Goal: Task Accomplishment & Management: Complete application form

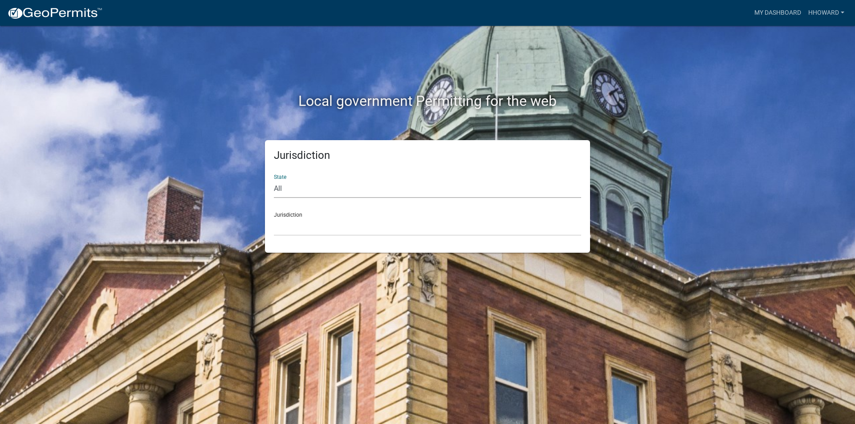
click at [349, 185] on select "All [US_STATE] [US_STATE] [US_STATE] [US_STATE] [US_STATE] [US_STATE] [US_STATE…" at bounding box center [427, 189] width 307 height 18
select select "[US_STATE]"
click at [274, 180] on select "All [US_STATE] [US_STATE] [US_STATE] [US_STATE] [US_STATE] [US_STATE] [US_STATE…" at bounding box center [427, 189] width 307 height 18
click at [330, 230] on select "[GEOGRAPHIC_DATA], [US_STATE] [GEOGRAPHIC_DATA], [US_STATE] [GEOGRAPHIC_DATA], …" at bounding box center [427, 227] width 307 height 18
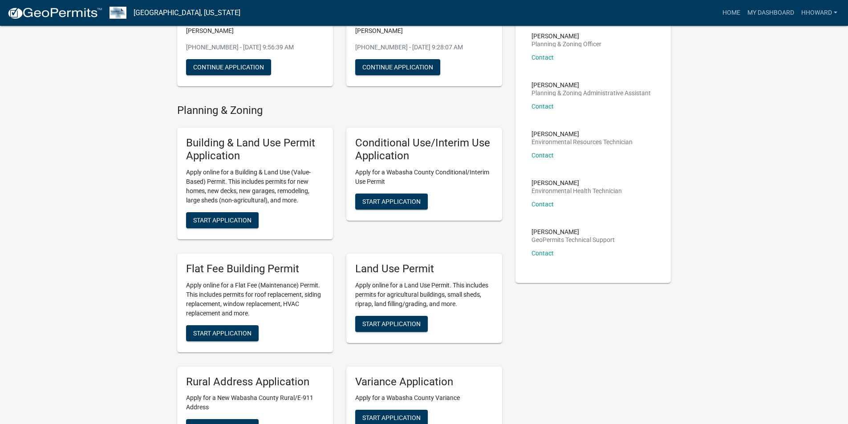
scroll to position [134, 0]
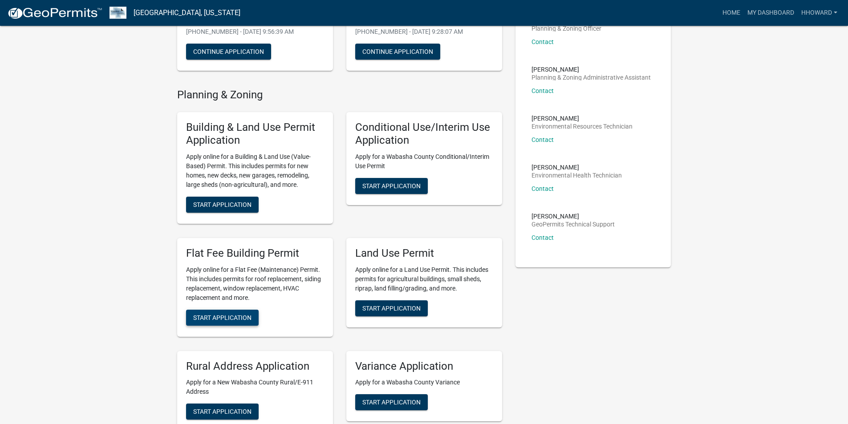
click at [237, 314] on span "Start Application" at bounding box center [222, 317] width 58 height 7
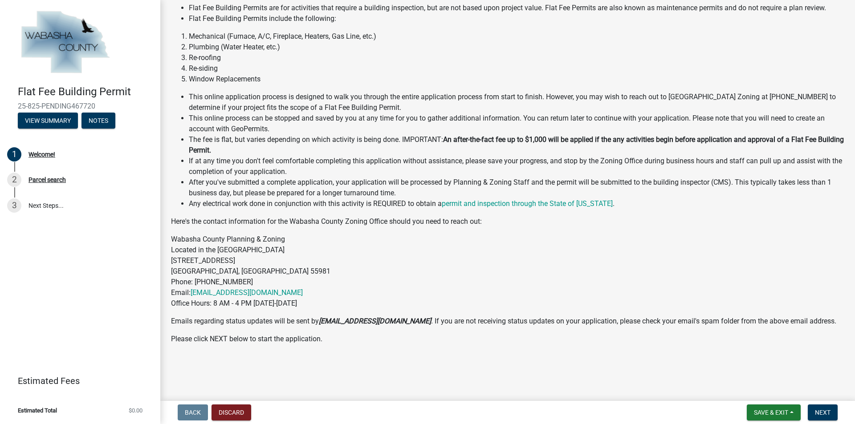
scroll to position [89, 0]
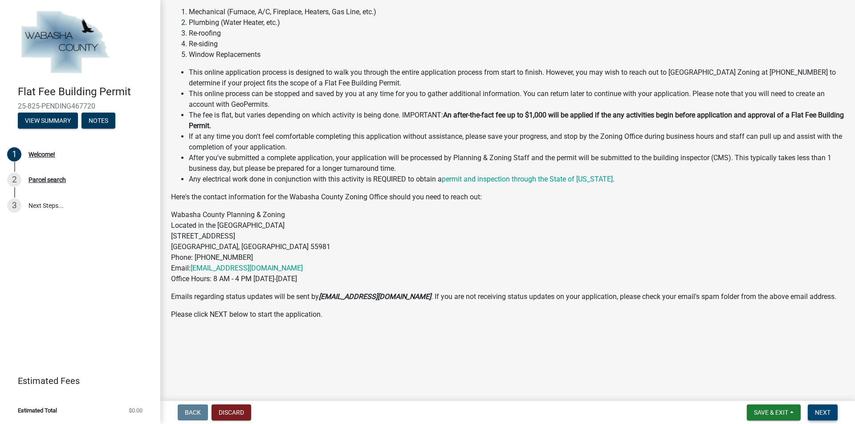
click at [820, 410] on span "Next" at bounding box center [823, 412] width 16 height 7
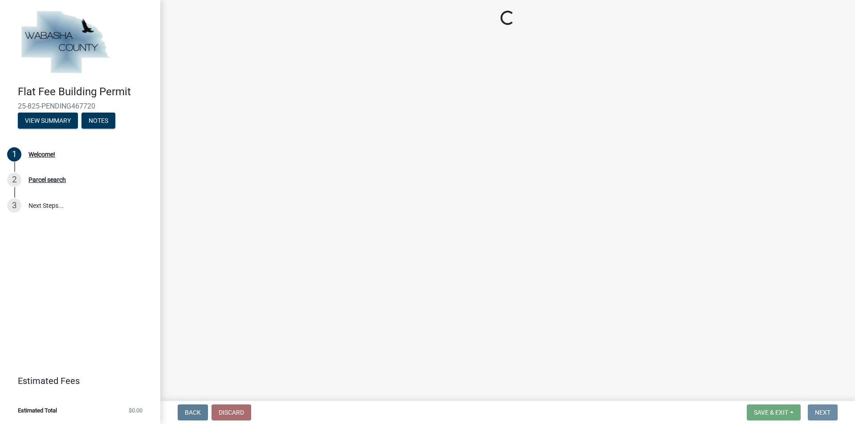
scroll to position [0, 0]
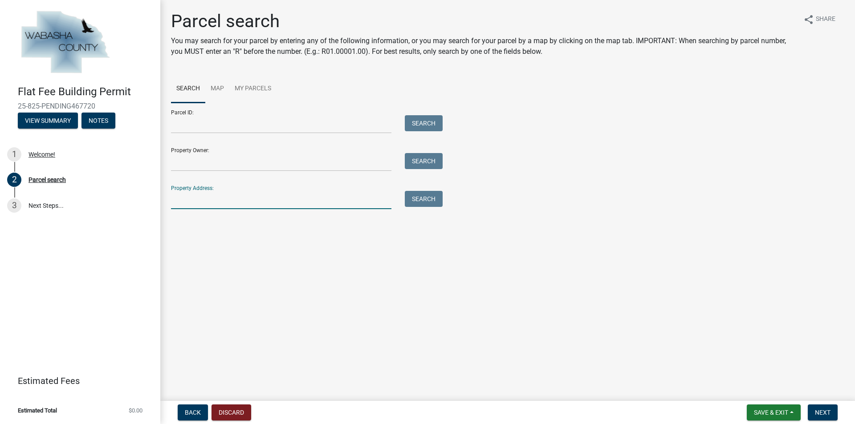
click at [233, 203] on input "Property Address:" at bounding box center [281, 200] width 220 height 18
type input "66854 155"
click at [435, 201] on button "Search" at bounding box center [424, 199] width 38 height 16
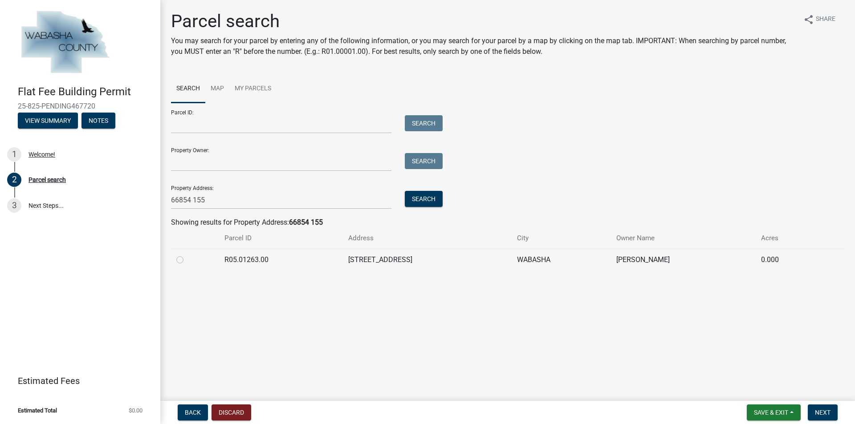
click at [187, 255] on label at bounding box center [187, 255] width 0 height 0
click at [187, 260] on input "radio" at bounding box center [190, 258] width 6 height 6
radio input "true"
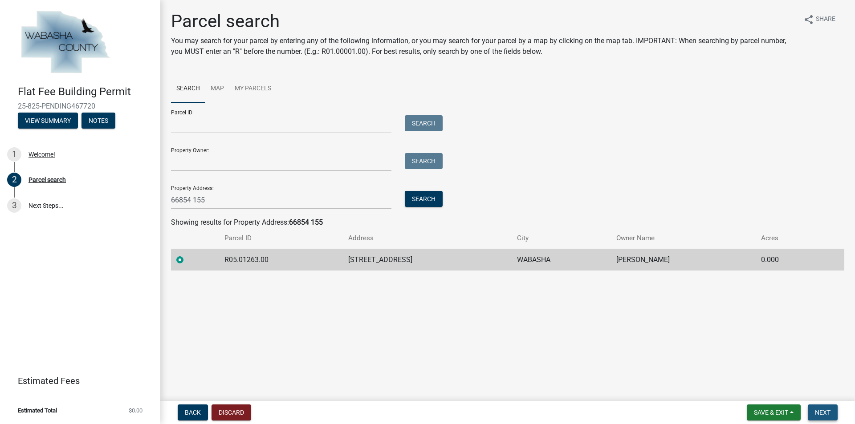
click at [816, 408] on button "Next" at bounding box center [823, 413] width 30 height 16
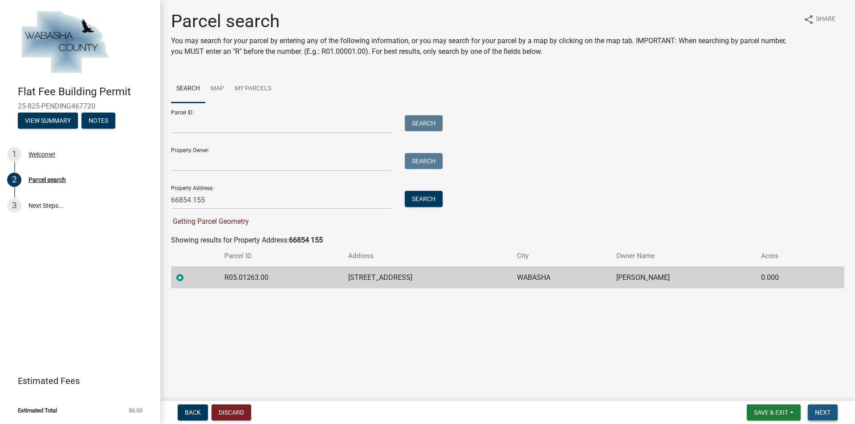
click at [822, 409] on span "Next" at bounding box center [823, 412] width 16 height 7
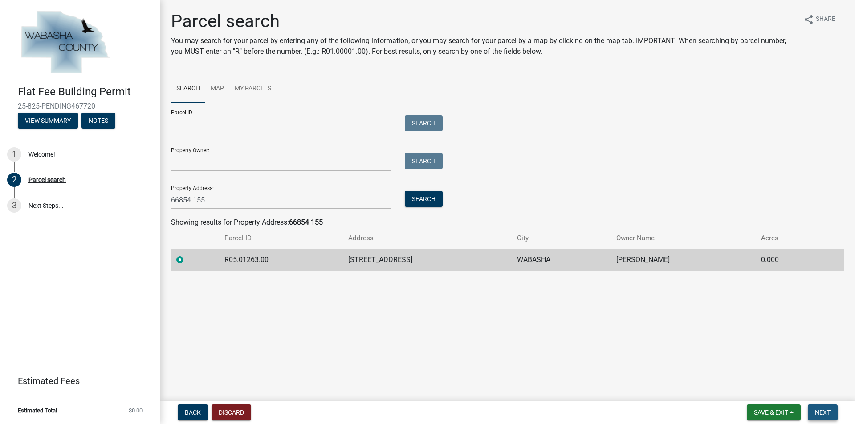
click at [809, 412] on button "Next" at bounding box center [823, 413] width 30 height 16
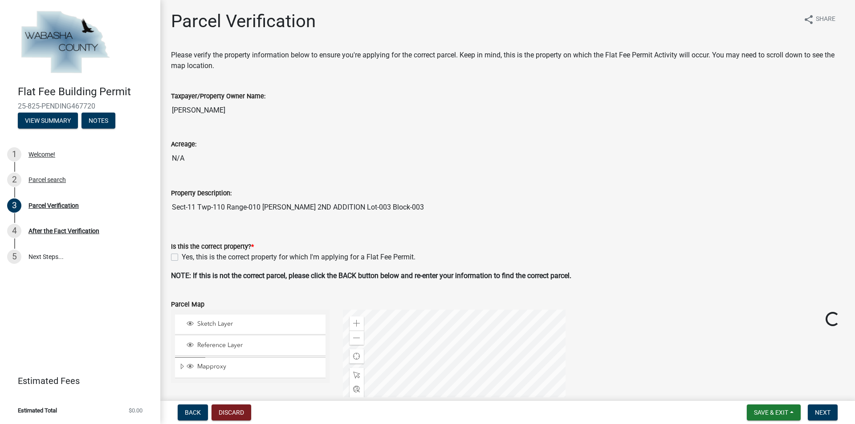
click at [182, 258] on label "Yes, this is the correct property for which I'm applying for a Flat Fee Permit." at bounding box center [299, 257] width 234 height 11
click at [182, 258] on input "Yes, this is the correct property for which I'm applying for a Flat Fee Permit." at bounding box center [185, 255] width 6 height 6
checkbox input "true"
click at [825, 412] on span "Next" at bounding box center [823, 412] width 16 height 7
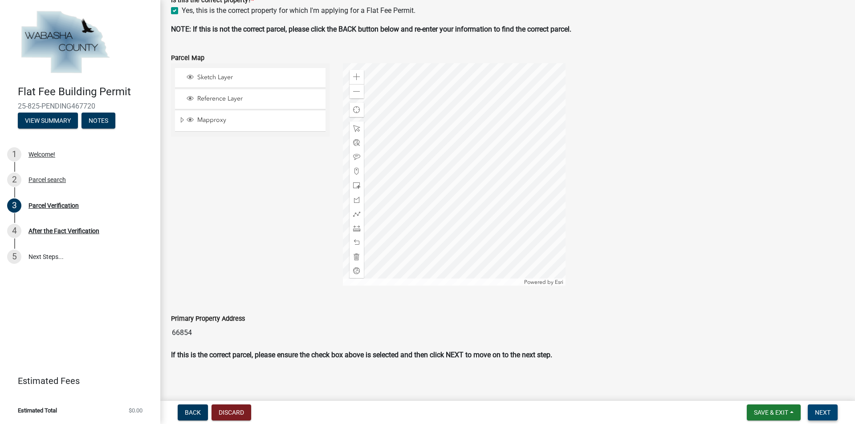
scroll to position [252, 0]
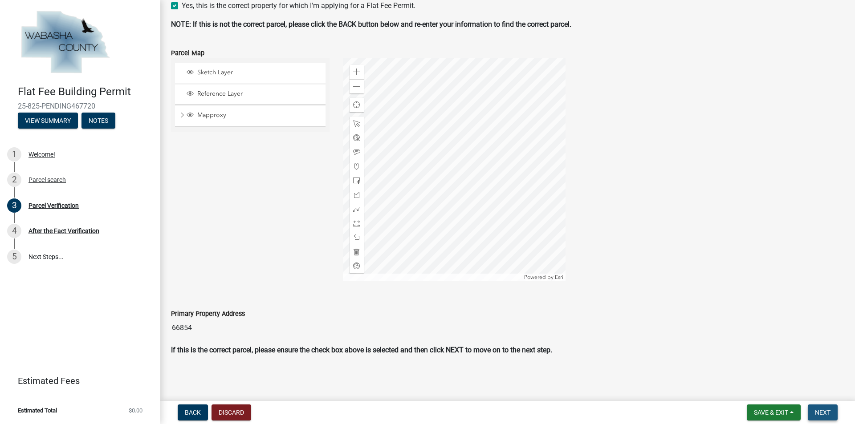
click at [817, 411] on span "Next" at bounding box center [823, 412] width 16 height 7
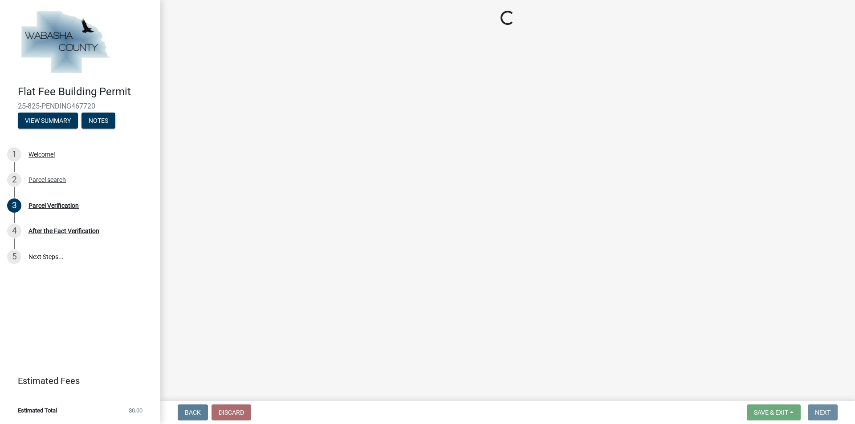
scroll to position [0, 0]
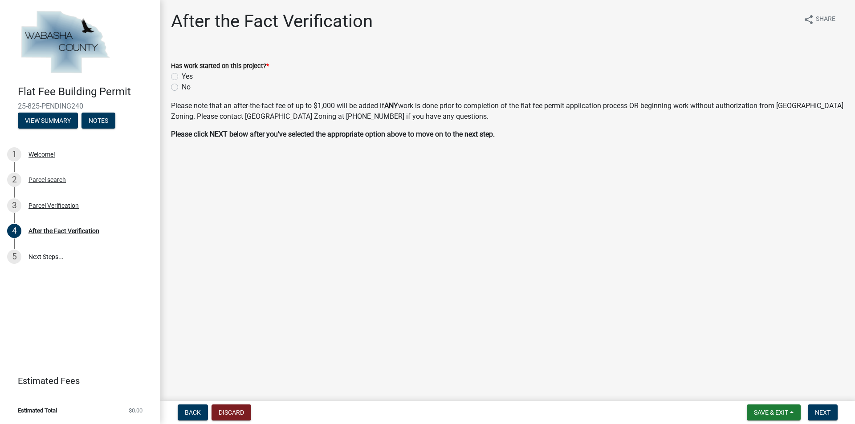
click at [182, 85] on label "No" at bounding box center [186, 87] width 9 height 11
click at [182, 85] on input "No" at bounding box center [185, 85] width 6 height 6
radio input "true"
click at [817, 408] on button "Next" at bounding box center [823, 413] width 30 height 16
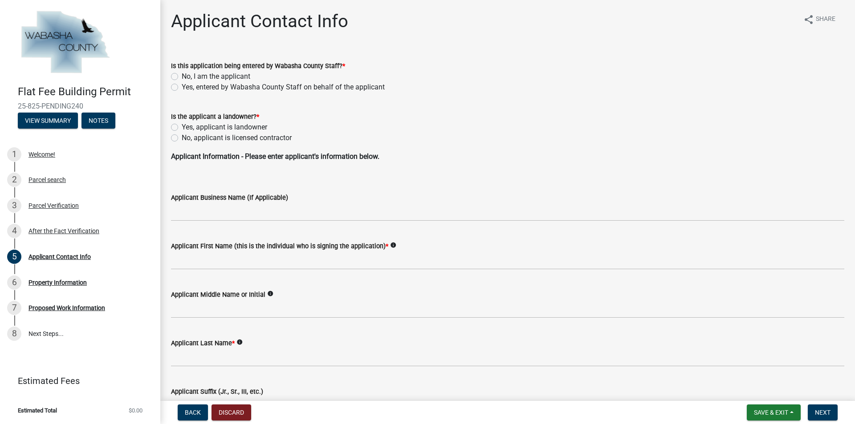
click at [182, 77] on label "No, I am the applicant" at bounding box center [216, 76] width 69 height 11
click at [182, 77] on input "No, I am the applicant" at bounding box center [185, 74] width 6 height 6
radio input "true"
click at [182, 138] on label "No, applicant is licensed contractor" at bounding box center [237, 138] width 110 height 11
click at [182, 138] on input "No, applicant is licensed contractor" at bounding box center [185, 136] width 6 height 6
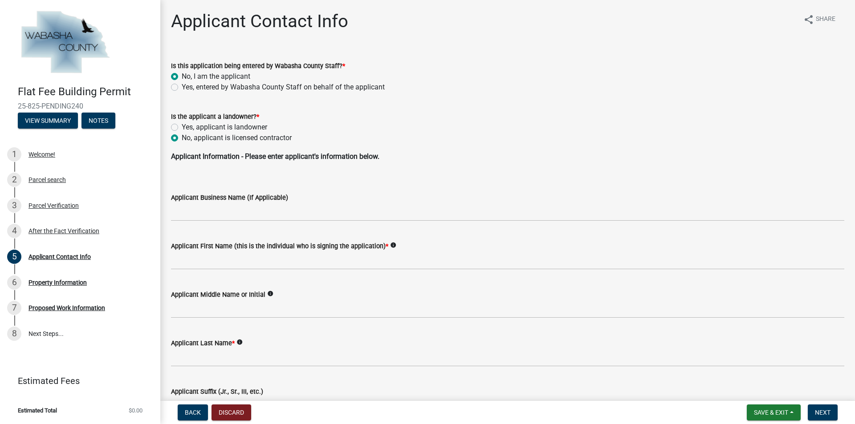
radio input "true"
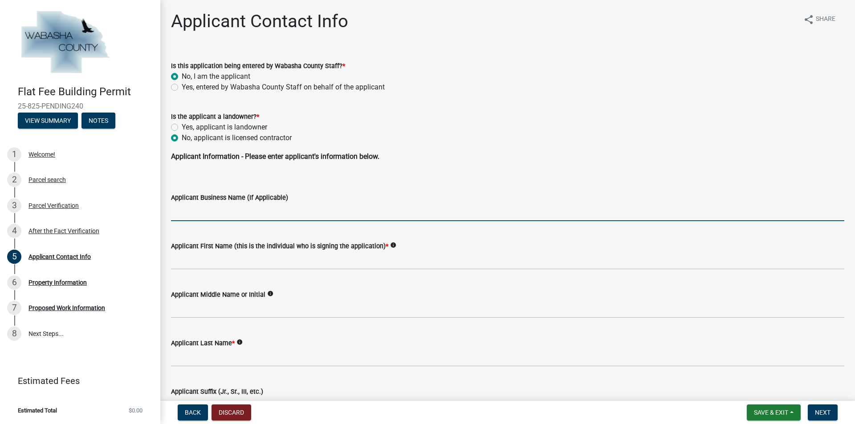
click at [207, 217] on input "Applicant Business Name (If Applicable)" at bounding box center [507, 212] width 673 height 18
type input "All Craft Exteriors"
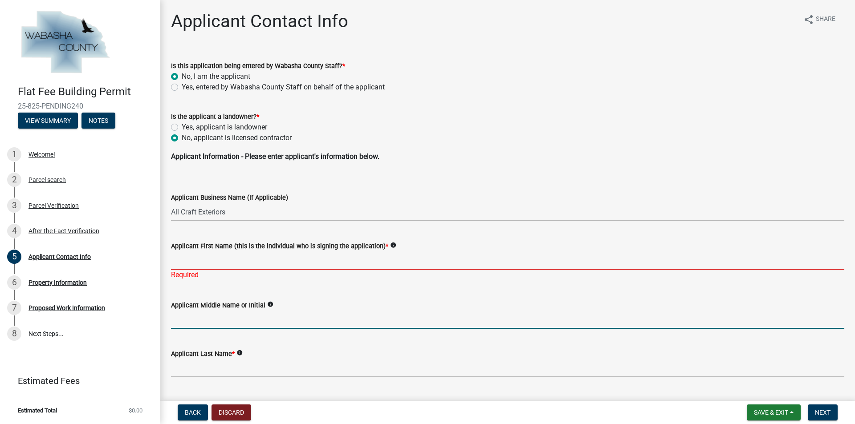
click at [204, 263] on input "Applicant First Name (this is the individual who is signing the application) *" at bounding box center [507, 261] width 673 height 18
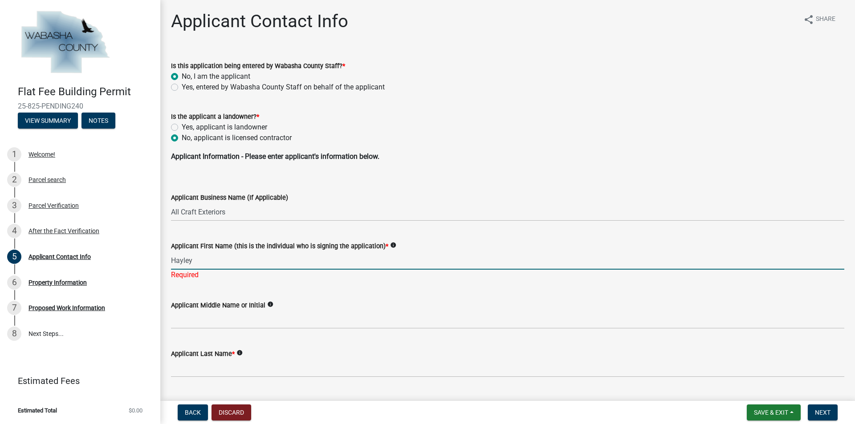
type input "Hayley"
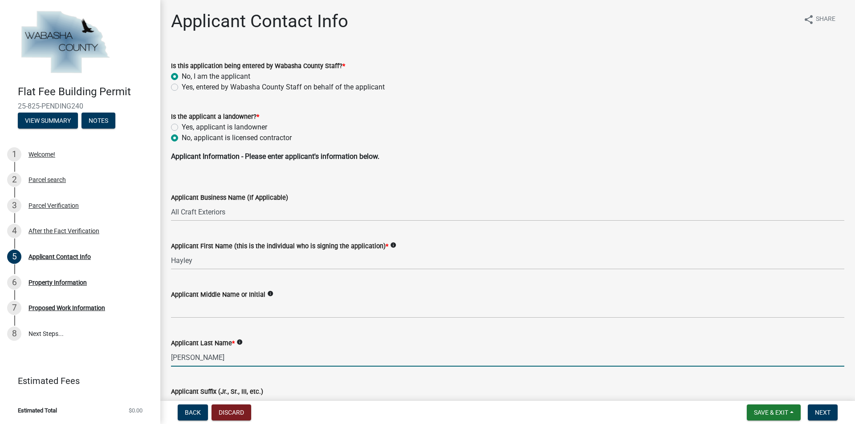
type input "[PERSON_NAME]"
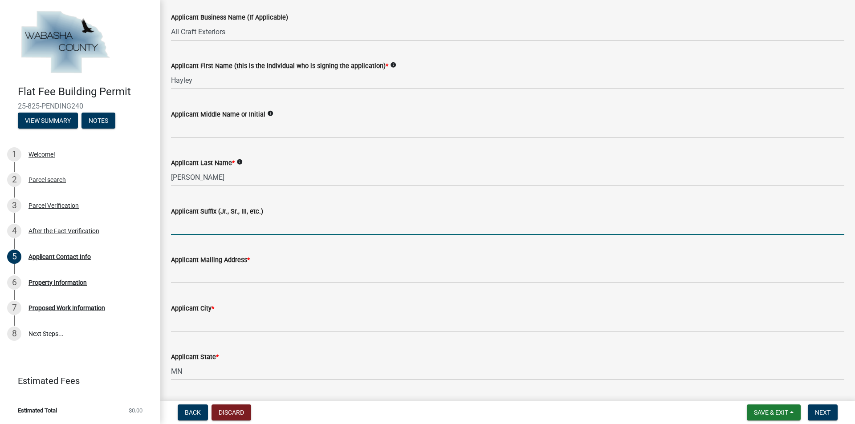
scroll to position [196, 0]
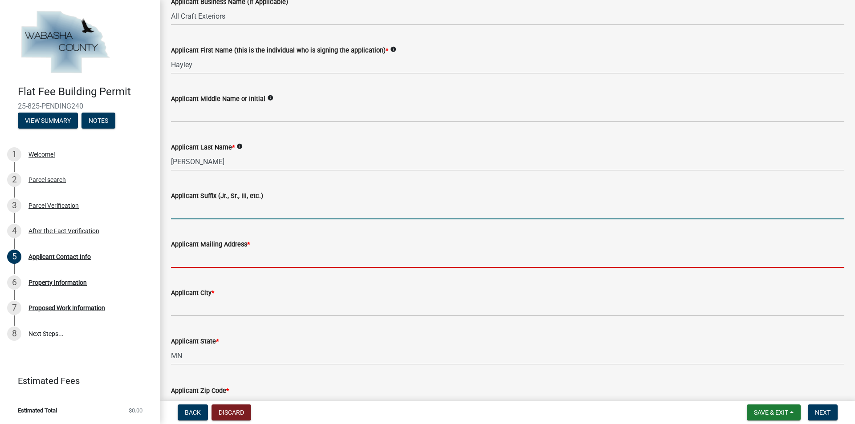
click at [243, 265] on input "Applicant Mailing Address *" at bounding box center [507, 259] width 673 height 18
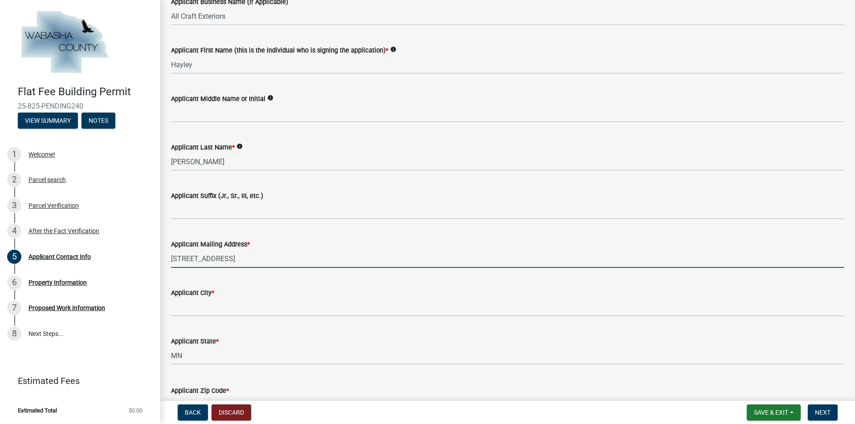
type input "[STREET_ADDRESS]"
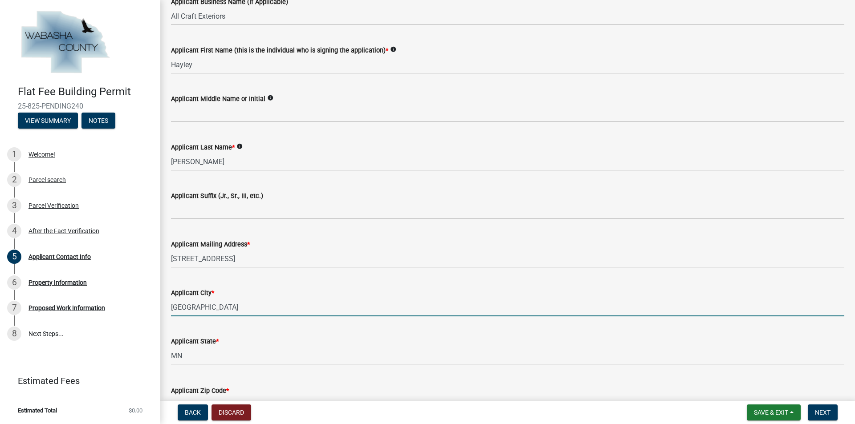
type input "[GEOGRAPHIC_DATA]"
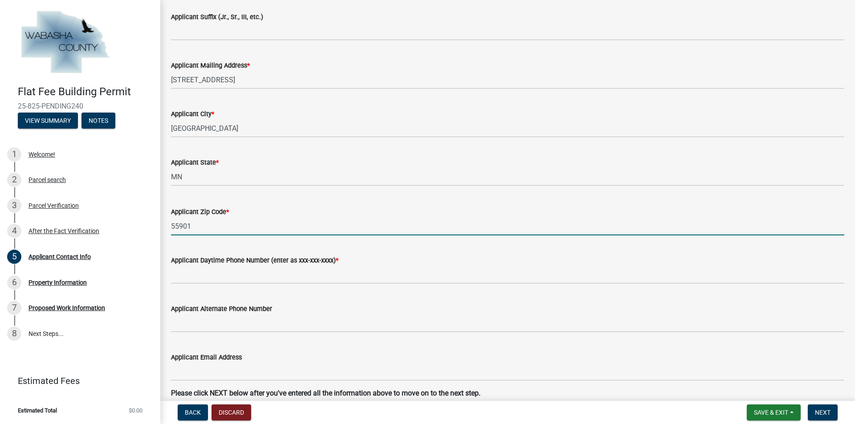
scroll to position [391, 0]
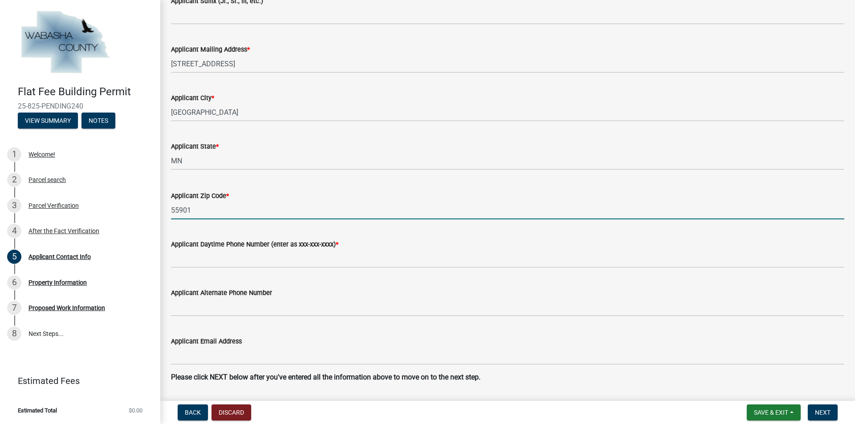
type input "55901"
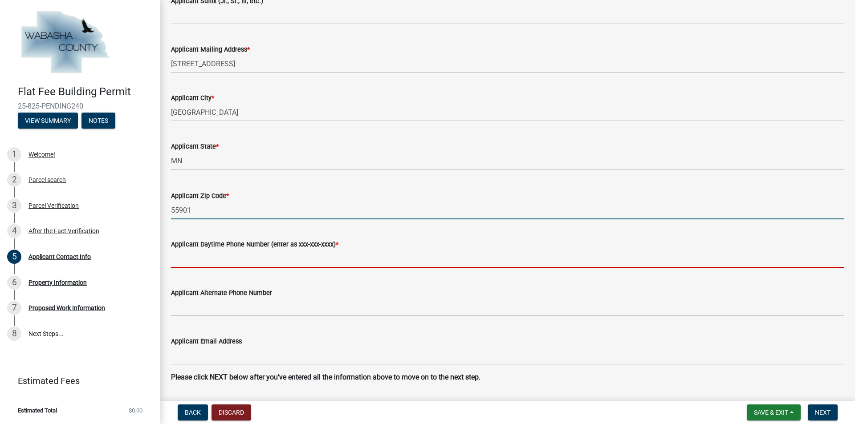
click at [231, 261] on input "Applicant Daytime Phone Number (enter as xxx-xxx-xxxx) *" at bounding box center [507, 259] width 673 height 18
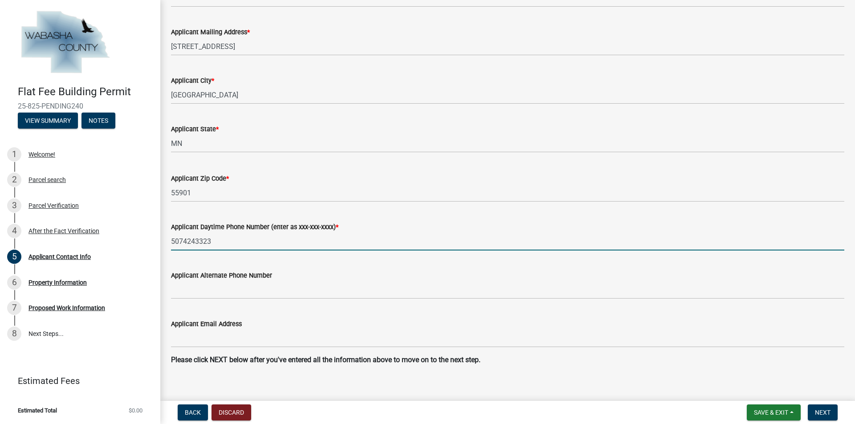
scroll to position [418, 0]
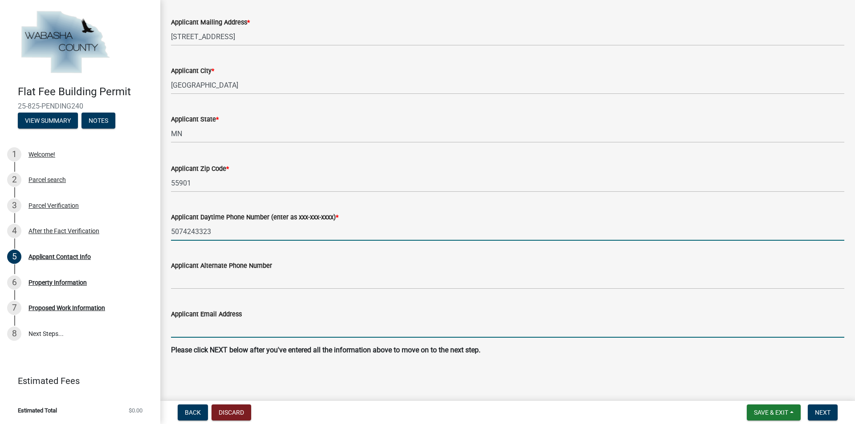
click at [229, 331] on input "Applicant Email Address" at bounding box center [507, 329] width 673 height 18
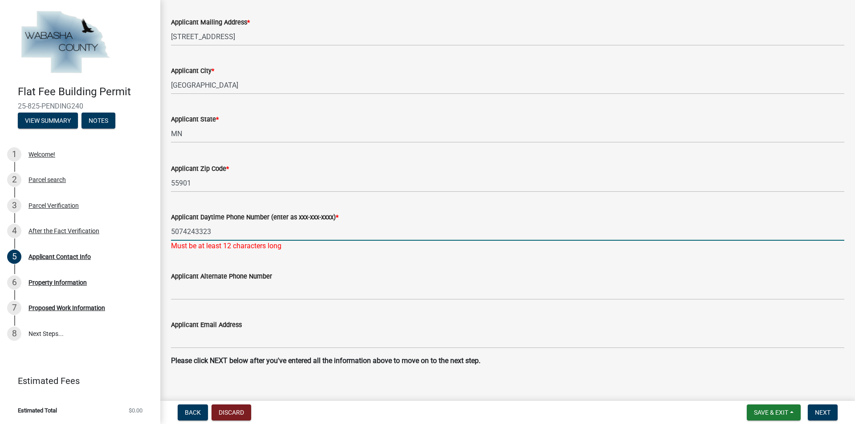
drag, startPoint x: 217, startPoint y: 234, endPoint x: 163, endPoint y: 233, distance: 54.3
type input "[PHONE_NUMBER]"
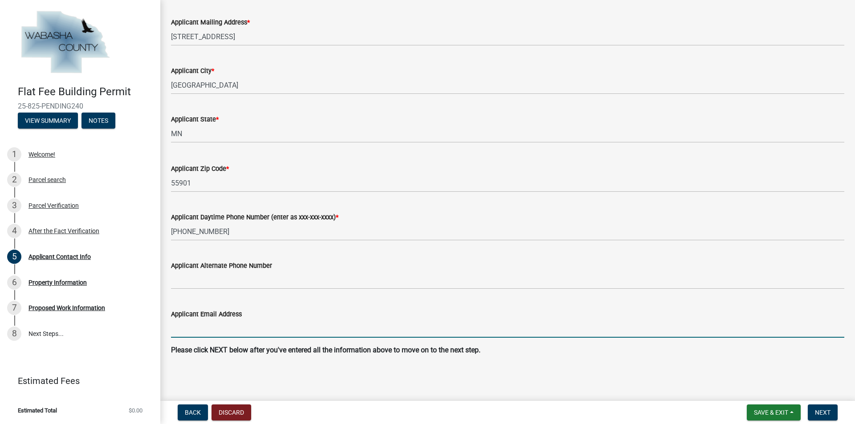
click at [210, 335] on input "Applicant Email Address" at bounding box center [507, 329] width 673 height 18
type input "[PERSON_NAME][EMAIL_ADDRESS][DOMAIN_NAME]"
click at [827, 411] on span "Next" at bounding box center [823, 412] width 16 height 7
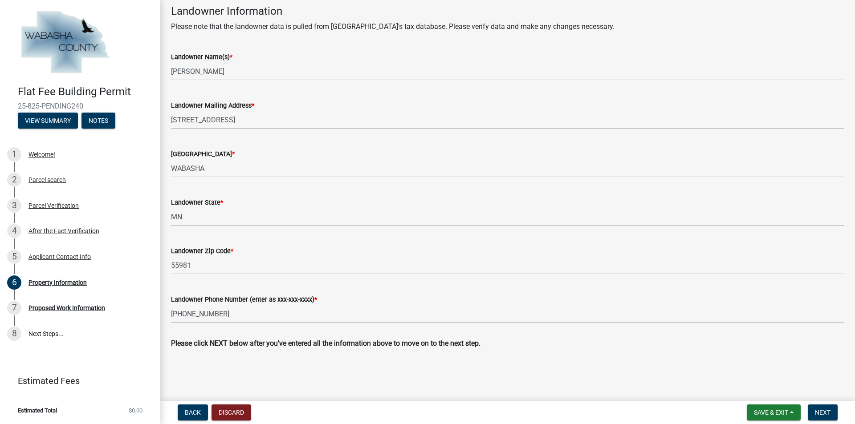
scroll to position [289, 0]
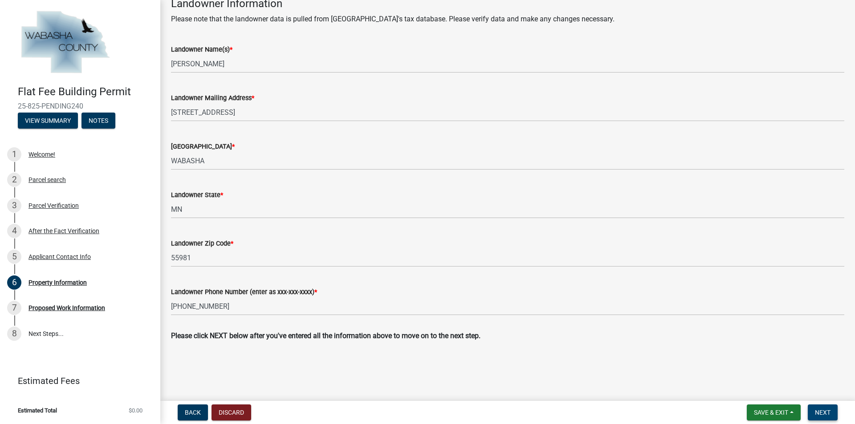
click at [816, 407] on button "Next" at bounding box center [823, 413] width 30 height 16
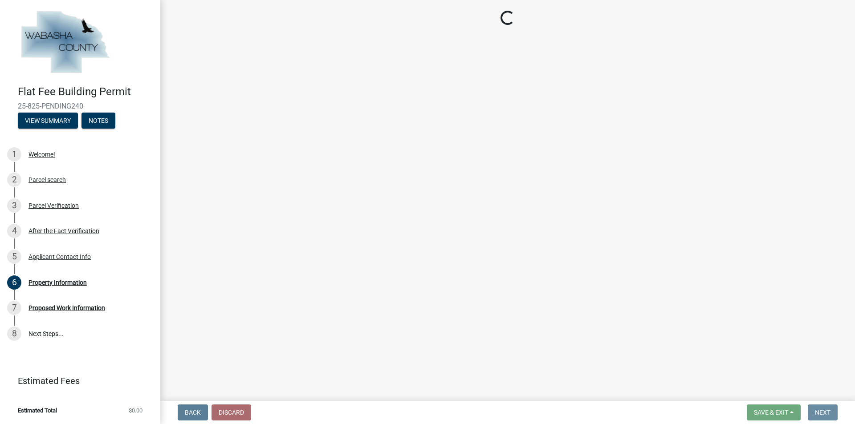
scroll to position [0, 0]
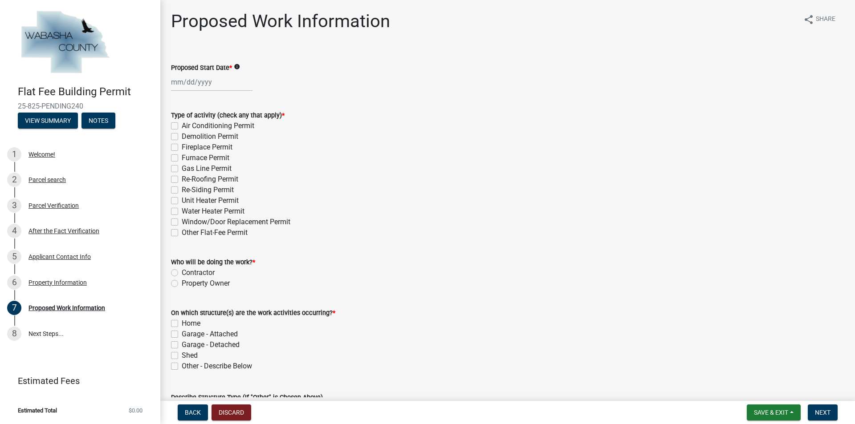
click at [170, 84] on div "Proposed Start Date * info" at bounding box center [507, 70] width 687 height 41
click at [173, 84] on div at bounding box center [211, 82] width 81 height 18
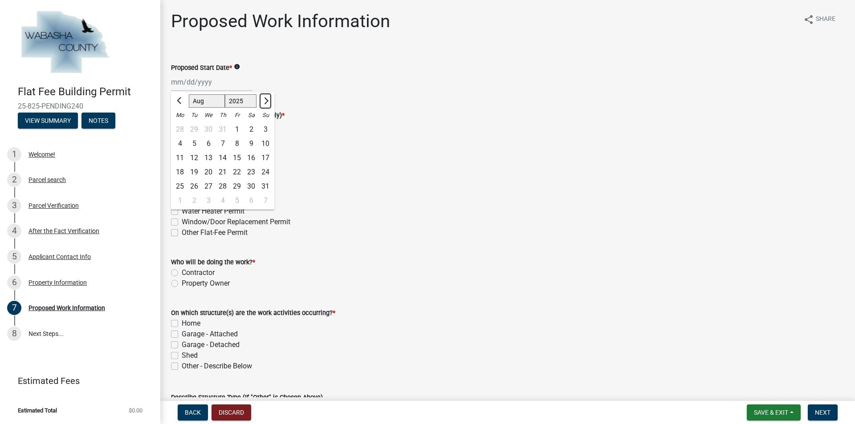
click at [268, 103] on button "Next month" at bounding box center [265, 101] width 11 height 14
select select "9"
click at [196, 128] on div "2" at bounding box center [194, 129] width 14 height 14
type input "[DATE]"
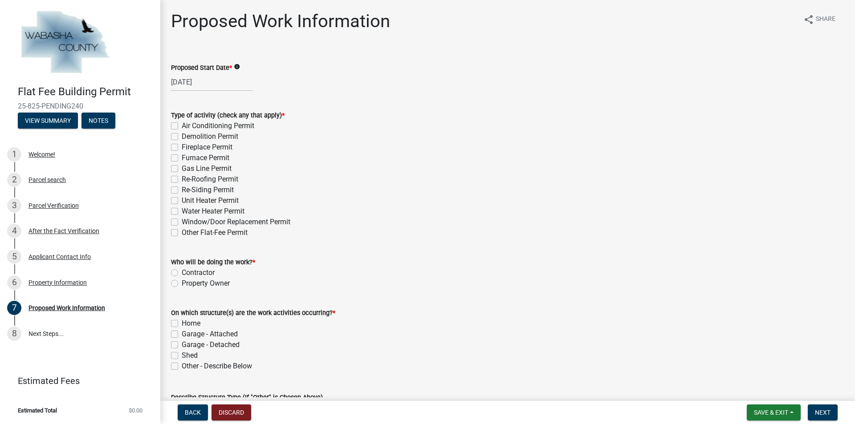
click at [182, 178] on label "Re-Roofing Permit" at bounding box center [210, 179] width 57 height 11
click at [182, 178] on input "Re-Roofing Permit" at bounding box center [185, 177] width 6 height 6
checkbox input "true"
checkbox input "false"
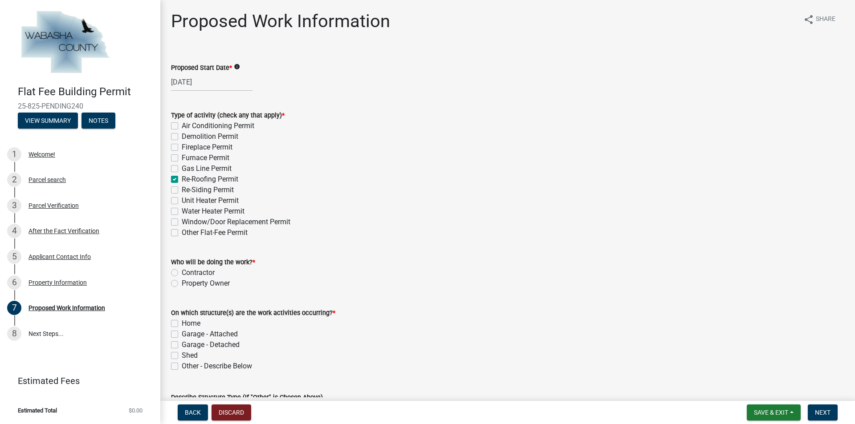
checkbox input "false"
checkbox input "true"
checkbox input "false"
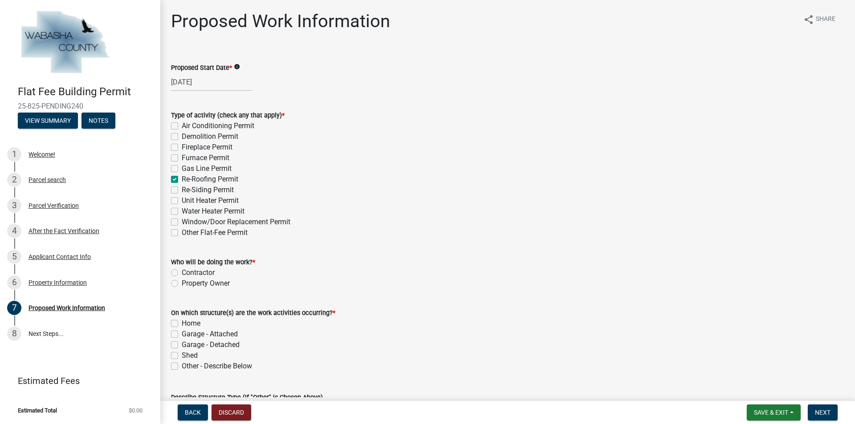
checkbox input "false"
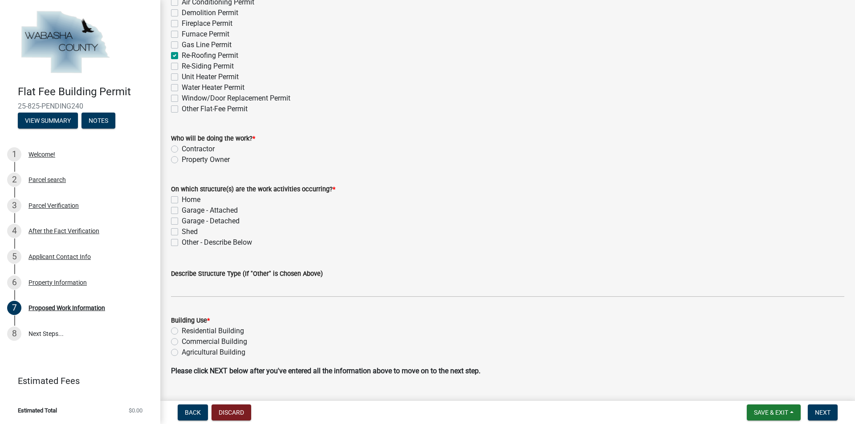
scroll to position [134, 0]
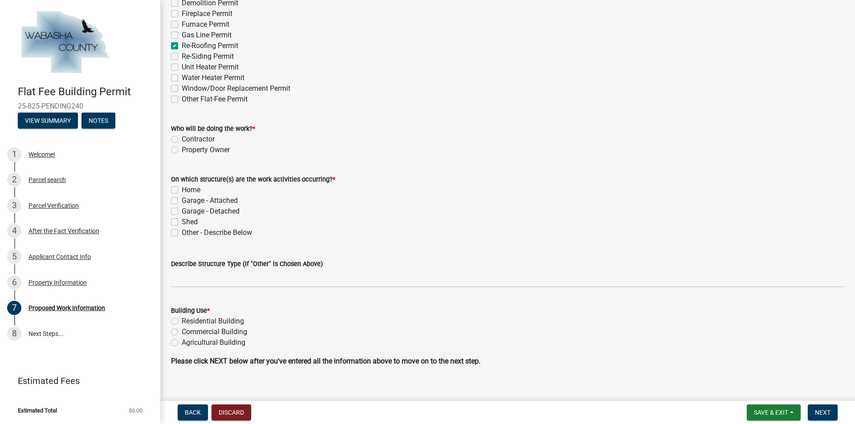
click at [182, 138] on label "Contractor" at bounding box center [198, 139] width 33 height 11
click at [182, 138] on input "Contractor" at bounding box center [185, 137] width 6 height 6
radio input "true"
click at [182, 191] on label "Home" at bounding box center [191, 190] width 19 height 11
click at [182, 191] on input "Home" at bounding box center [185, 188] width 6 height 6
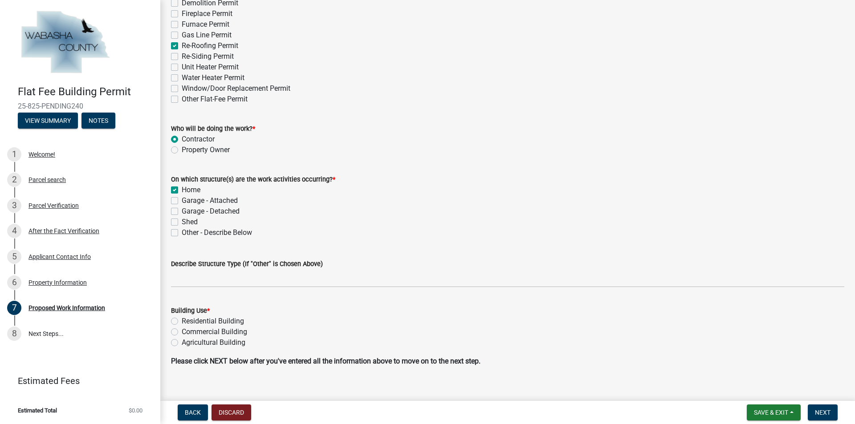
checkbox input "true"
checkbox input "false"
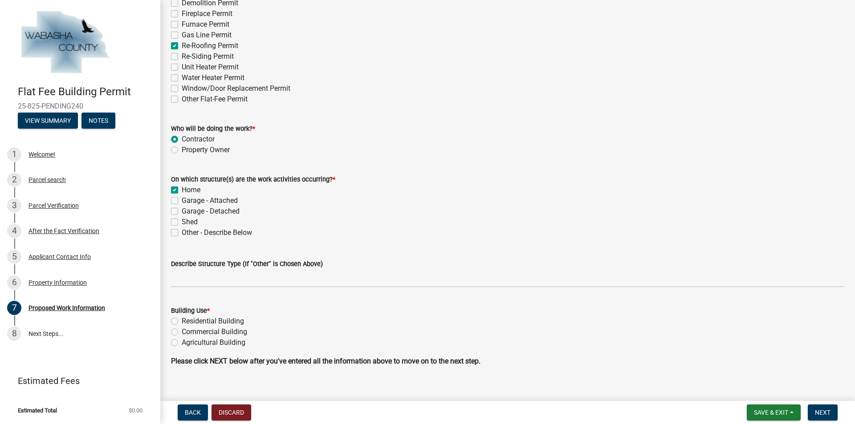
click at [182, 212] on label "Garage - Detached" at bounding box center [211, 211] width 58 height 11
click at [182, 212] on input "Garage - Detached" at bounding box center [185, 209] width 6 height 6
checkbox input "true"
checkbox input "false"
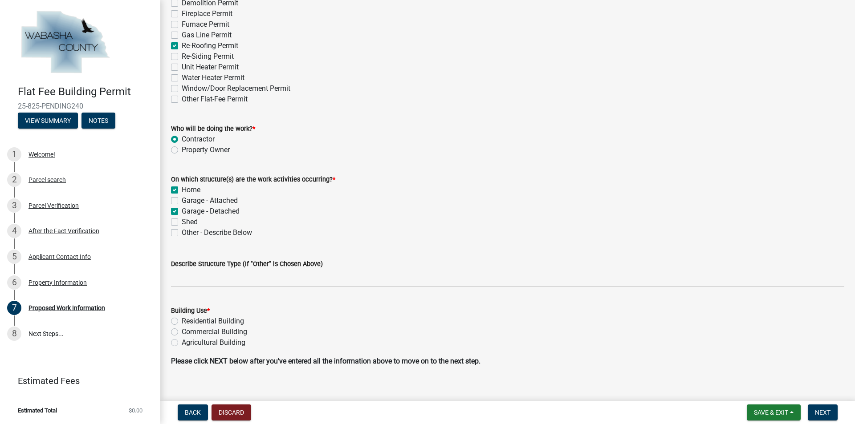
checkbox input "true"
checkbox input "false"
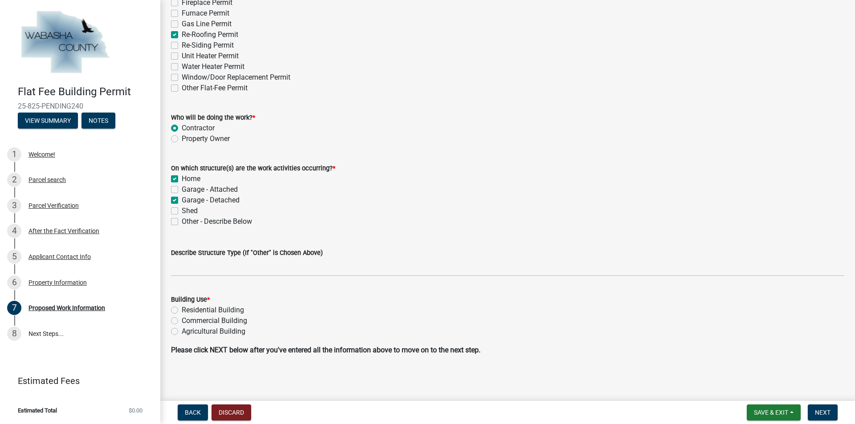
click at [182, 309] on label "Residential Building" at bounding box center [213, 310] width 62 height 11
click at [182, 309] on input "Residential Building" at bounding box center [185, 308] width 6 height 6
radio input "true"
click at [829, 412] on span "Next" at bounding box center [823, 412] width 16 height 7
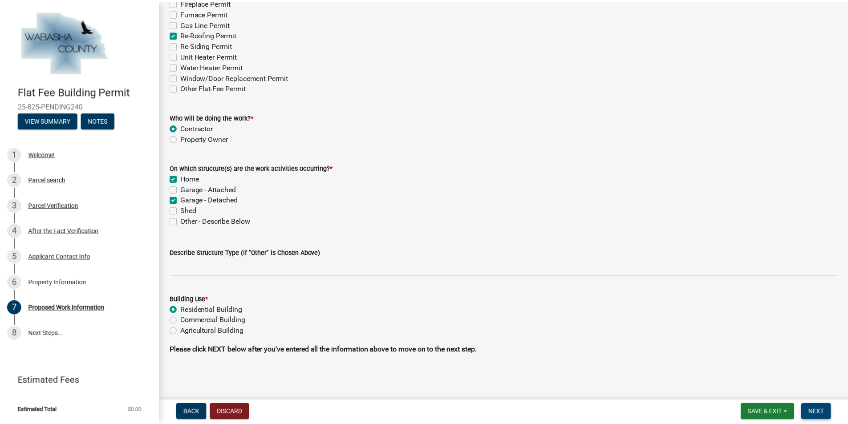
scroll to position [0, 0]
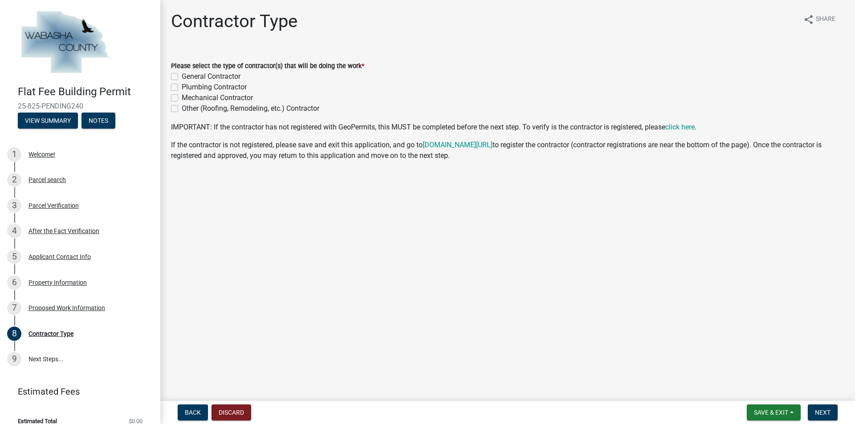
click at [182, 77] on label "General Contractor" at bounding box center [211, 76] width 59 height 11
click at [182, 77] on input "General Contractor" at bounding box center [185, 74] width 6 height 6
checkbox input "true"
checkbox input "false"
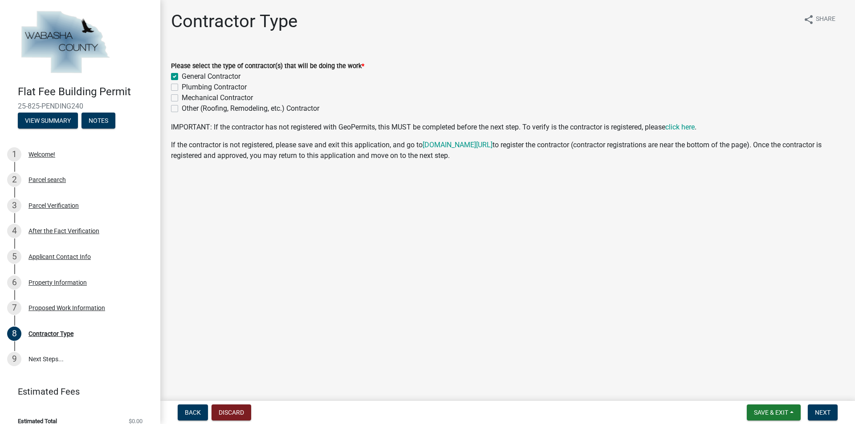
checkbox input "false"
click at [828, 412] on span "Next" at bounding box center [823, 412] width 16 height 7
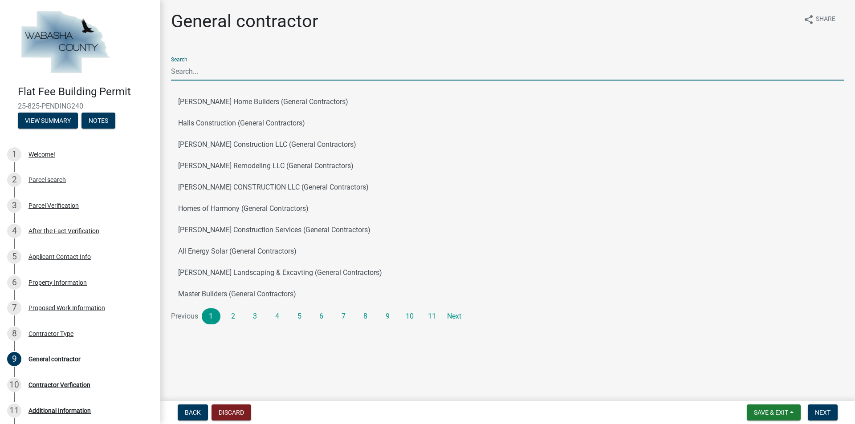
click at [244, 76] on input "Search" at bounding box center [507, 71] width 673 height 18
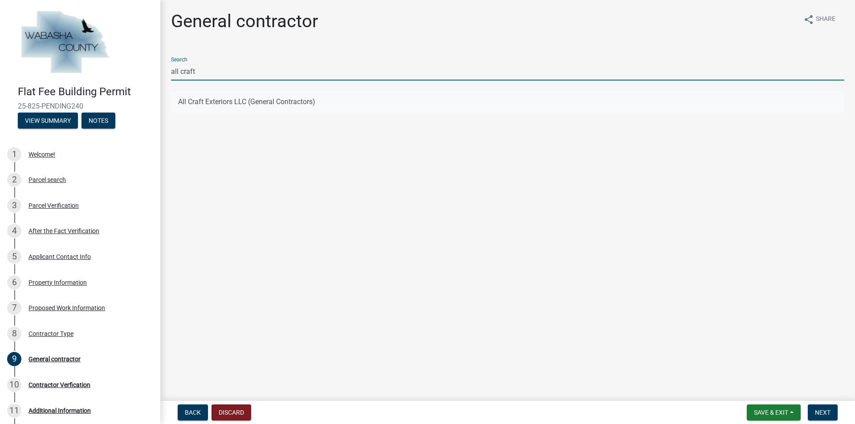
type input "all craft"
click at [248, 104] on button "All Craft Exteriors LLC (General Contractors)" at bounding box center [507, 101] width 673 height 21
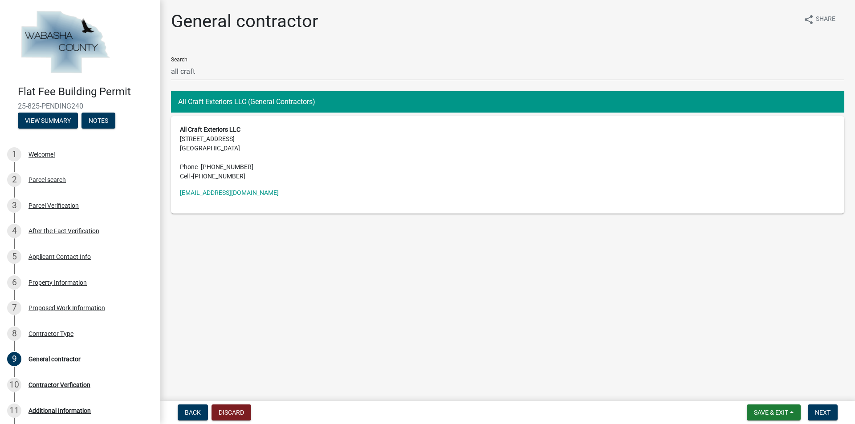
click at [221, 134] on address "All Craft Exteriors LLC [STREET_ADDRESS] Phone - [PHONE_NUMBER] Cell - [PHONE_N…" at bounding box center [507, 153] width 655 height 56
click at [332, 98] on button "All Craft Exteriors LLC (General Contractors)" at bounding box center [507, 101] width 673 height 21
click at [194, 138] on address "All Craft Exteriors LLC [STREET_ADDRESS] Phone - [PHONE_NUMBER] Cell - [PHONE_N…" at bounding box center [507, 153] width 655 height 56
click at [222, 131] on strong "All Craft Exteriors LLC" at bounding box center [210, 129] width 61 height 7
click at [226, 107] on button "All Craft Exteriors LLC (General Contractors)" at bounding box center [507, 101] width 673 height 21
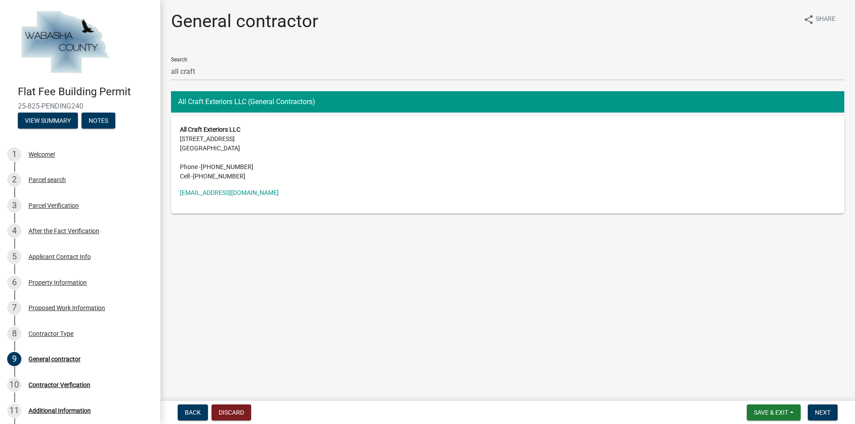
click at [297, 99] on button "All Craft Exteriors LLC (General Contractors)" at bounding box center [507, 101] width 673 height 21
click at [436, 320] on main "General contractor share Share Search all craft All Craft Exteriors LLC (Genera…" at bounding box center [507, 199] width 695 height 398
click at [215, 137] on address "All Craft Exteriors LLC [STREET_ADDRESS] Phone - [PHONE_NUMBER] Cell - [PHONE_N…" at bounding box center [507, 153] width 655 height 56
click at [820, 415] on span "Next" at bounding box center [823, 412] width 16 height 7
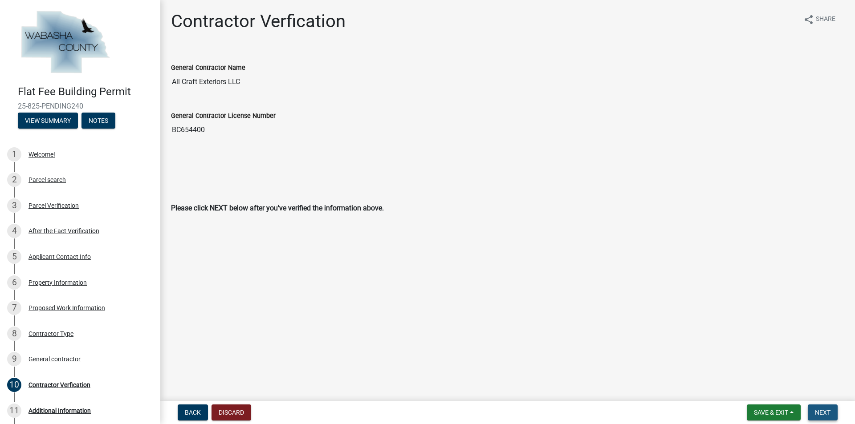
click at [822, 415] on span "Next" at bounding box center [823, 412] width 16 height 7
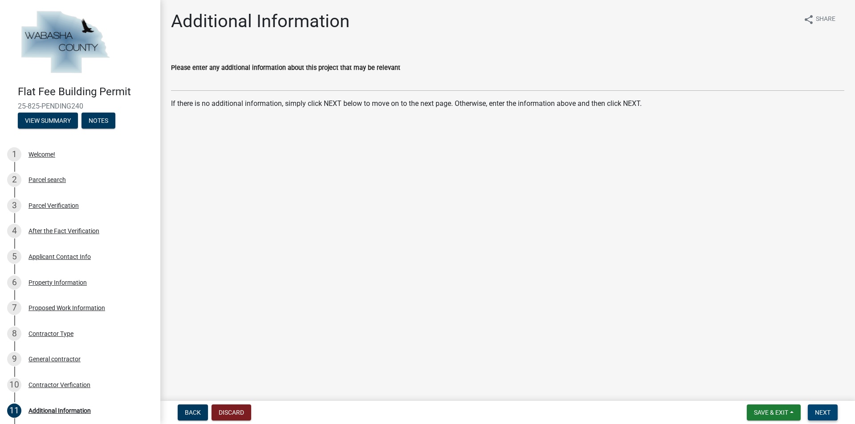
click at [817, 415] on span "Next" at bounding box center [823, 412] width 16 height 7
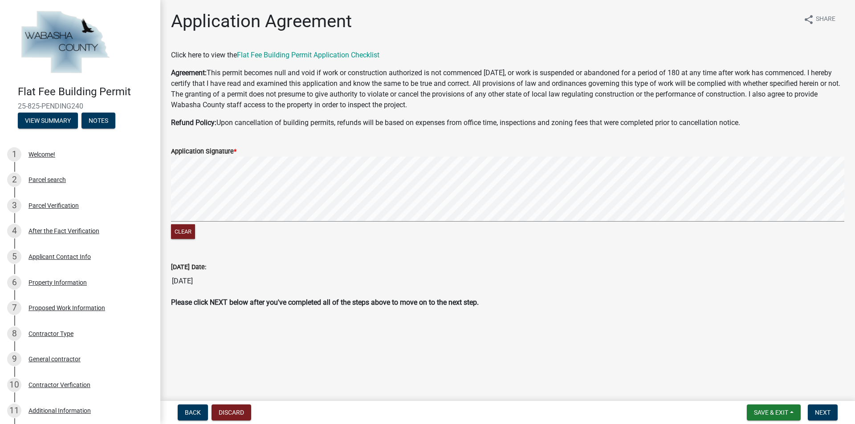
click at [207, 225] on div "Clear" at bounding box center [507, 199] width 673 height 85
click at [388, 222] on signature-pad at bounding box center [507, 191] width 673 height 68
click at [815, 413] on span "Next" at bounding box center [823, 412] width 16 height 7
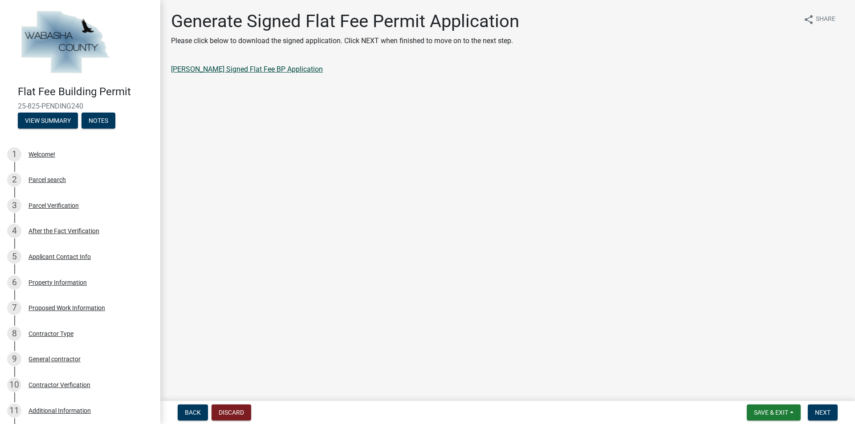
click at [255, 66] on link "[PERSON_NAME] Signed Flat Fee BP Application" at bounding box center [247, 69] width 152 height 8
click at [791, 412] on button "Save & Exit" at bounding box center [774, 413] width 54 height 16
click at [769, 391] on button "Save & Exit" at bounding box center [764, 389] width 71 height 21
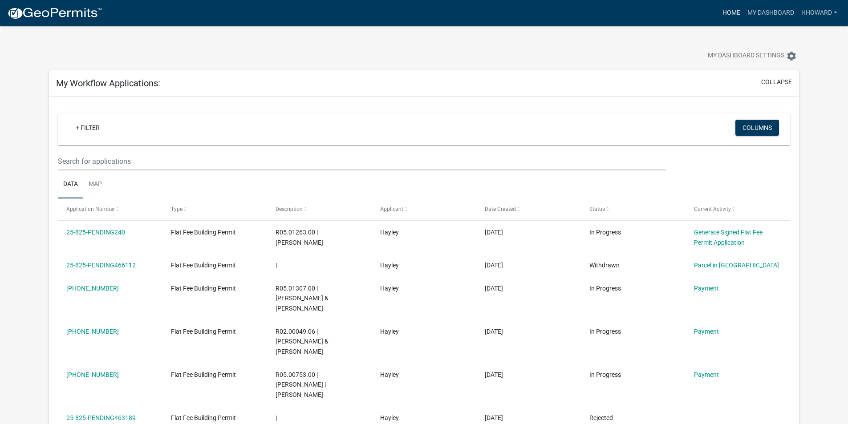
click at [733, 14] on link "Home" at bounding box center [731, 12] width 25 height 17
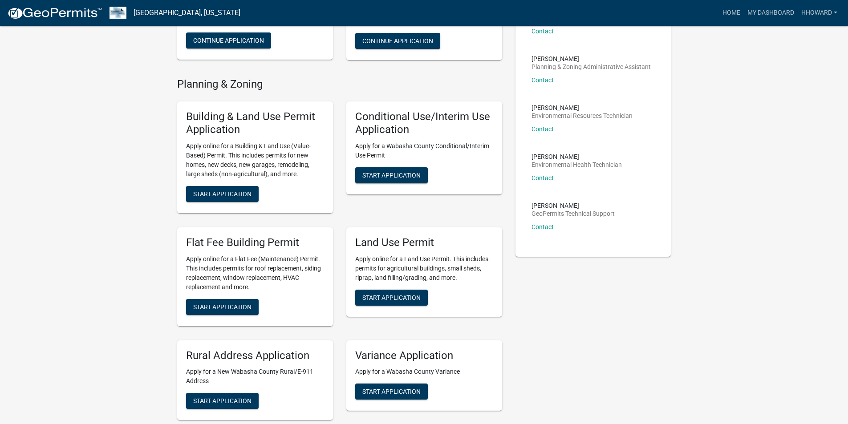
scroll to position [178, 0]
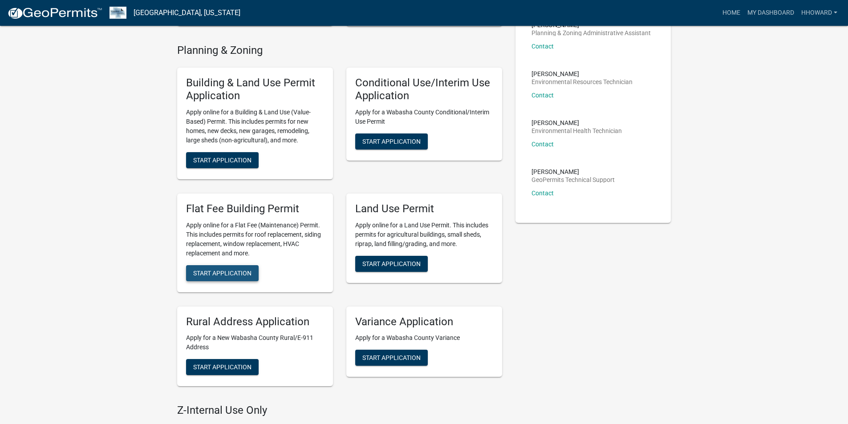
click at [238, 275] on span "Start Application" at bounding box center [222, 272] width 58 height 7
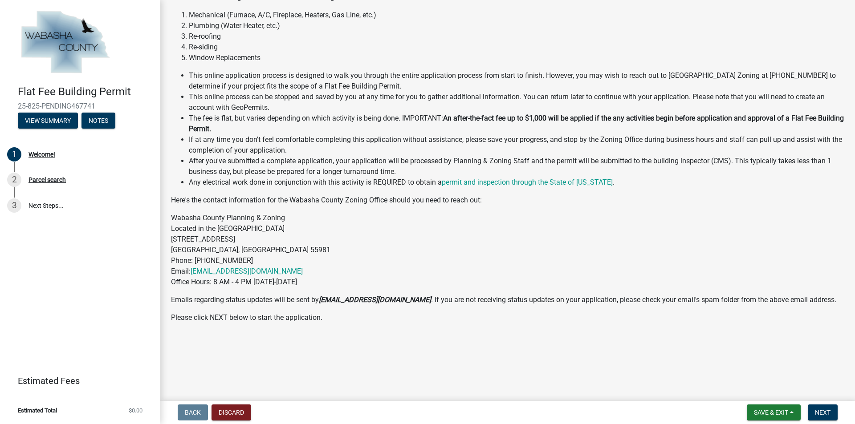
scroll to position [89, 0]
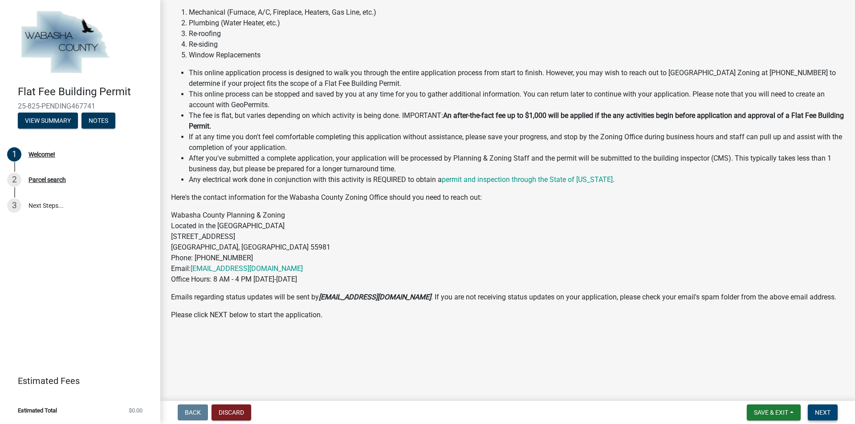
click at [821, 411] on span "Next" at bounding box center [823, 412] width 16 height 7
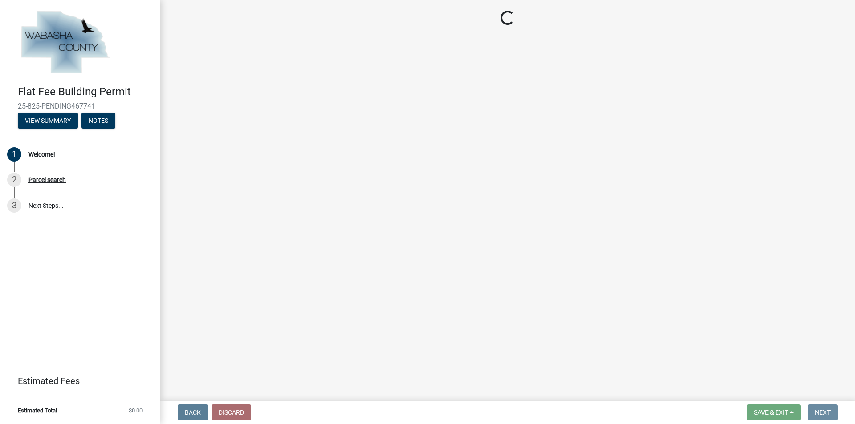
scroll to position [0, 0]
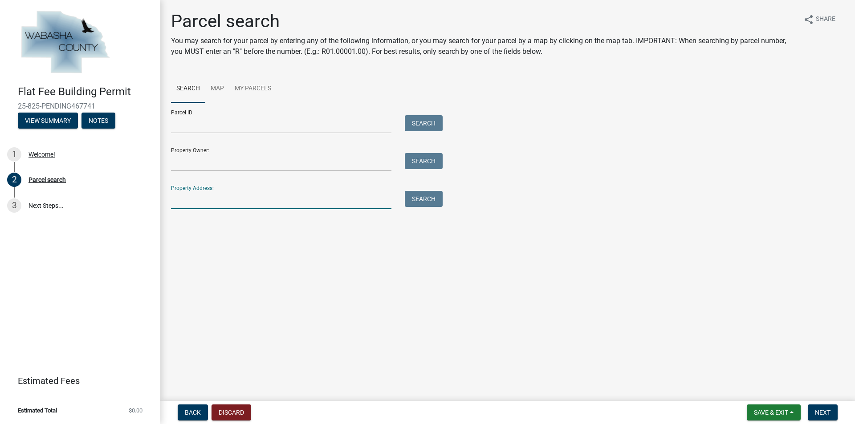
click at [186, 197] on input "Property Address:" at bounding box center [281, 200] width 220 height 18
click at [224, 198] on input "Property Address:" at bounding box center [281, 200] width 220 height 18
type input "65911 144th"
click at [437, 201] on button "Search" at bounding box center [424, 199] width 38 height 16
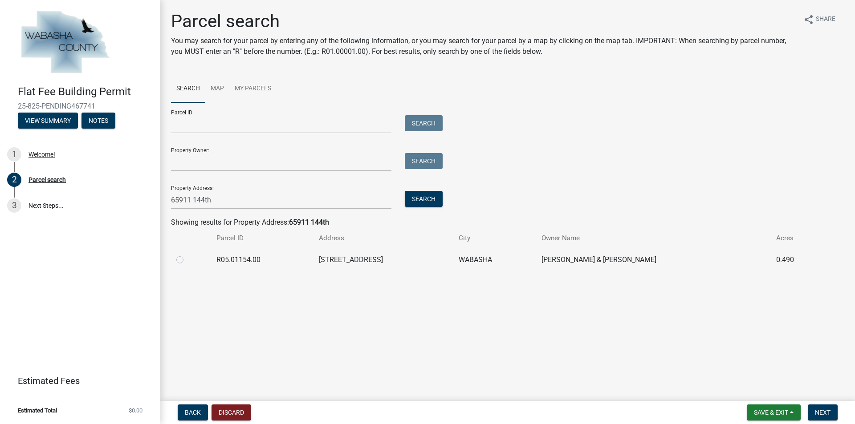
click at [187, 255] on label at bounding box center [187, 255] width 0 height 0
click at [187, 259] on input "radio" at bounding box center [190, 258] width 6 height 6
radio input "true"
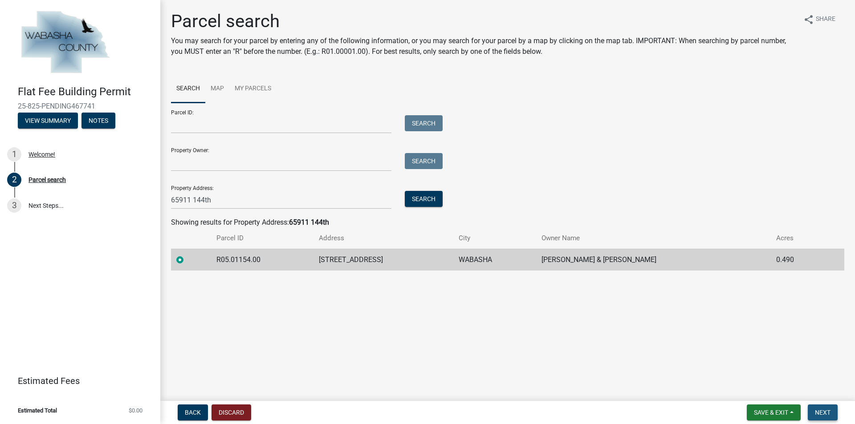
click at [816, 416] on span "Next" at bounding box center [823, 412] width 16 height 7
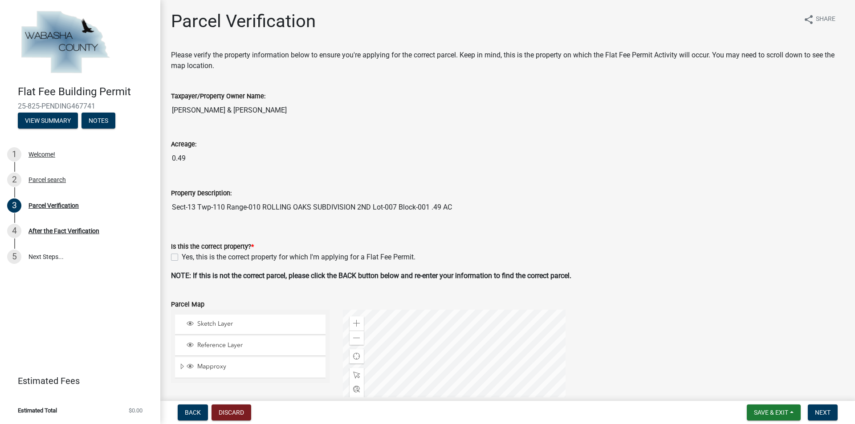
click at [182, 255] on label "Yes, this is the correct property for which I'm applying for a Flat Fee Permit." at bounding box center [299, 257] width 234 height 11
click at [182, 255] on input "Yes, this is the correct property for which I'm applying for a Flat Fee Permit." at bounding box center [185, 255] width 6 height 6
checkbox input "true"
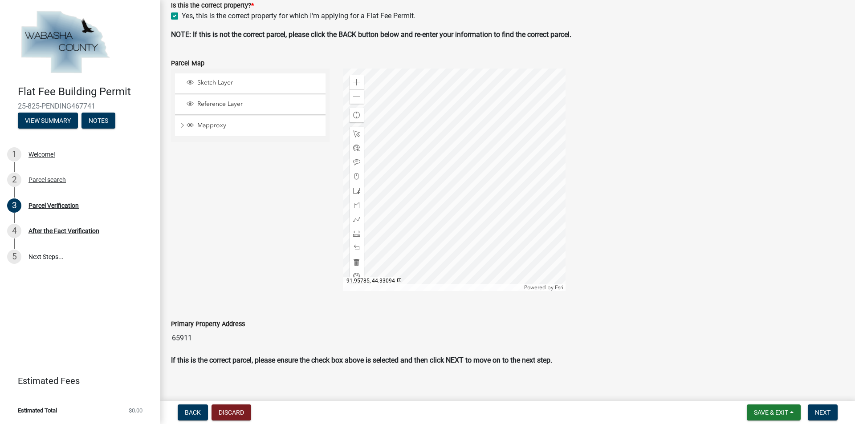
scroll to position [252, 0]
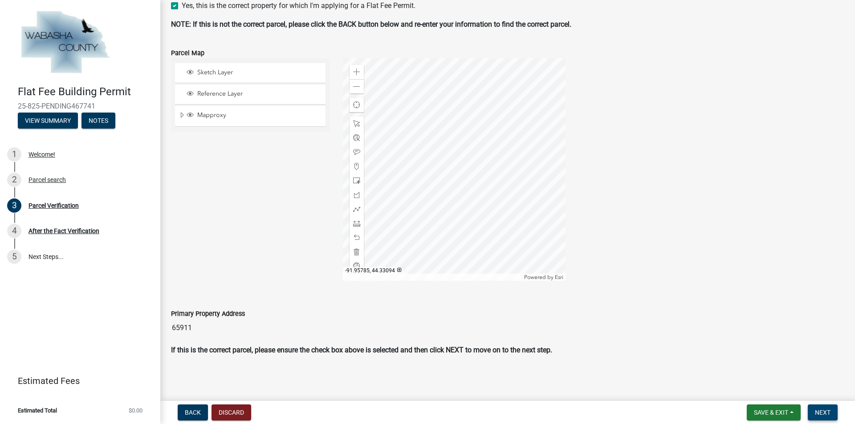
click at [815, 414] on span "Next" at bounding box center [823, 412] width 16 height 7
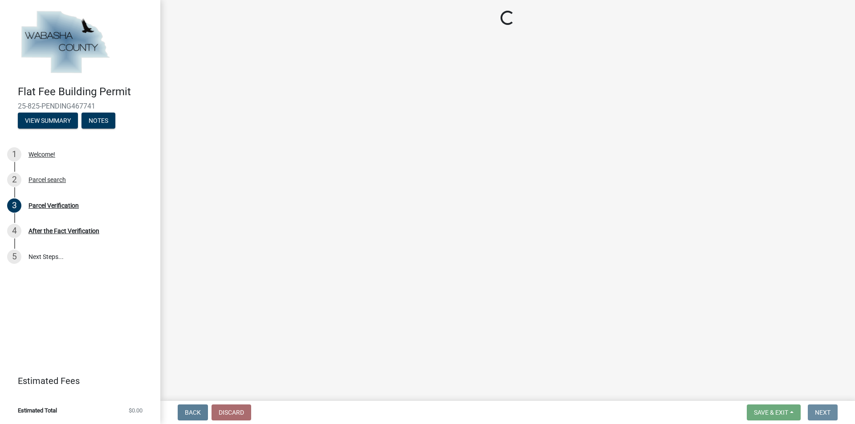
scroll to position [0, 0]
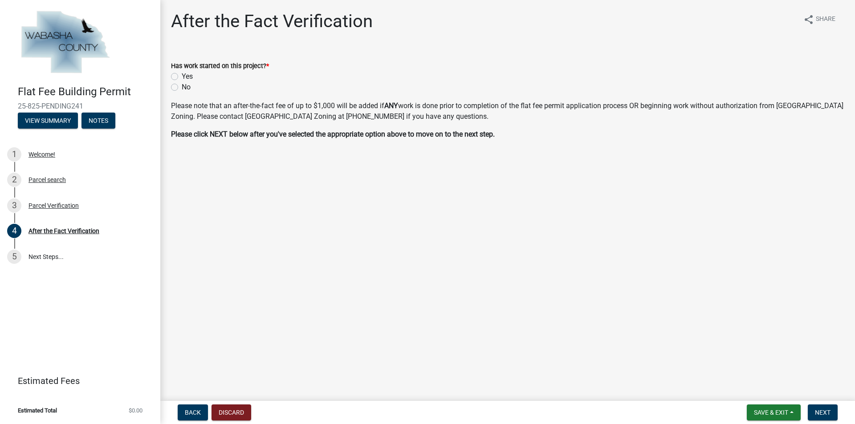
click at [175, 72] on div "Yes" at bounding box center [507, 76] width 673 height 11
click at [182, 75] on label "Yes" at bounding box center [187, 76] width 11 height 11
click at [182, 75] on input "Yes" at bounding box center [185, 74] width 6 height 6
radio input "true"
click at [182, 89] on label "No" at bounding box center [186, 87] width 9 height 11
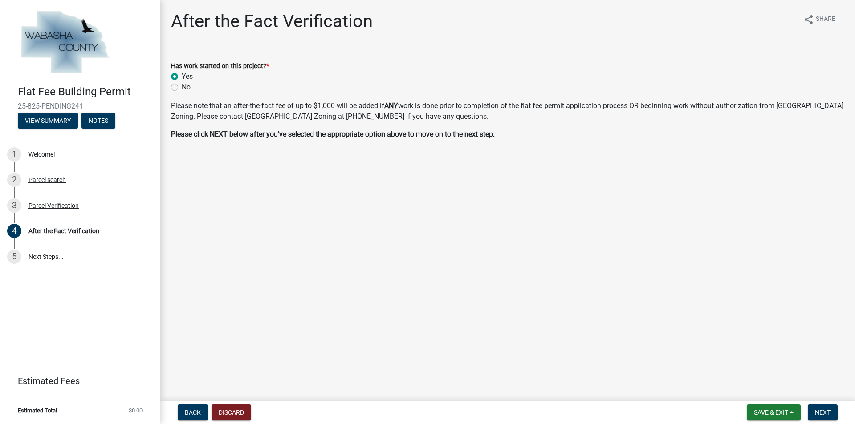
click at [182, 88] on input "No" at bounding box center [185, 85] width 6 height 6
radio input "true"
click at [820, 416] on span "Next" at bounding box center [823, 412] width 16 height 7
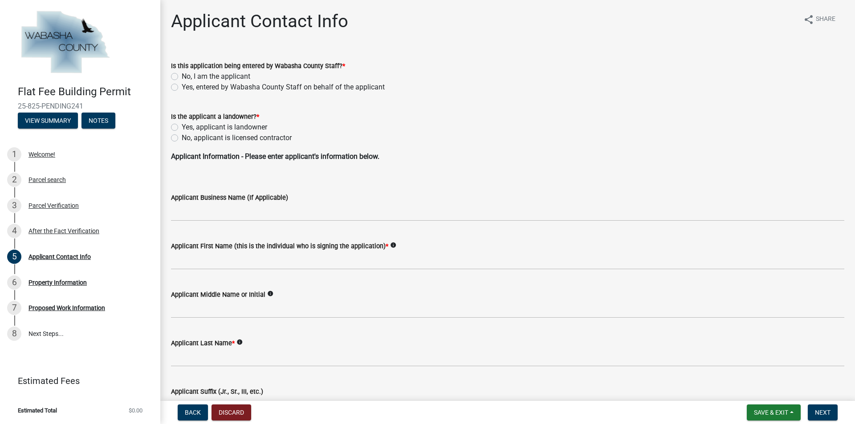
click at [182, 76] on label "No, I am the applicant" at bounding box center [216, 76] width 69 height 11
click at [182, 76] on input "No, I am the applicant" at bounding box center [185, 74] width 6 height 6
radio input "true"
click at [182, 126] on label "Yes, applicant is landowner" at bounding box center [224, 127] width 85 height 11
click at [182, 126] on input "Yes, applicant is landowner" at bounding box center [185, 125] width 6 height 6
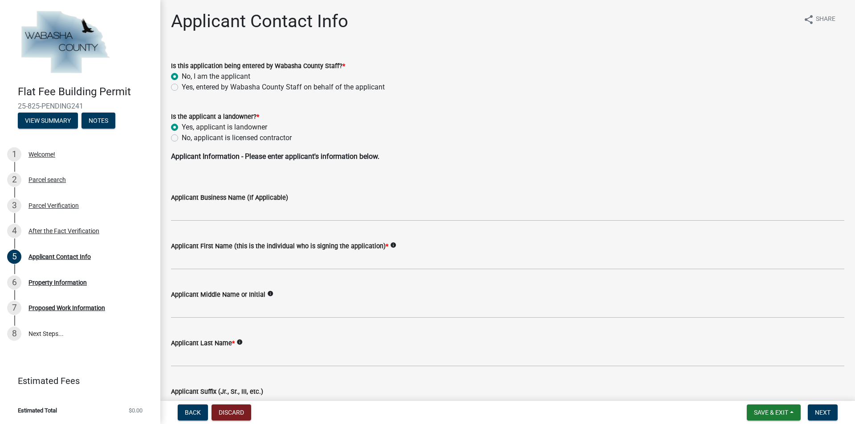
radio input "true"
click at [182, 139] on label "No, applicant is licensed contractor" at bounding box center [237, 138] width 110 height 11
click at [182, 138] on input "No, applicant is licensed contractor" at bounding box center [185, 136] width 6 height 6
radio input "true"
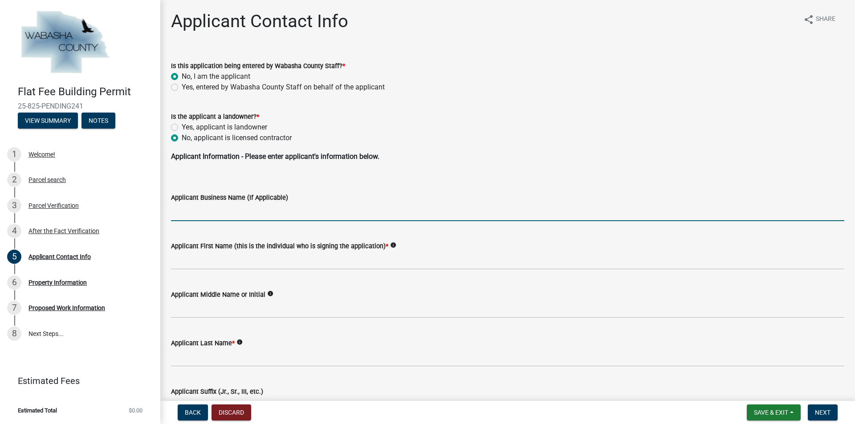
click at [196, 211] on input "Applicant Business Name (If Applicable)" at bounding box center [507, 212] width 673 height 18
type input "All Craft Exteriors"
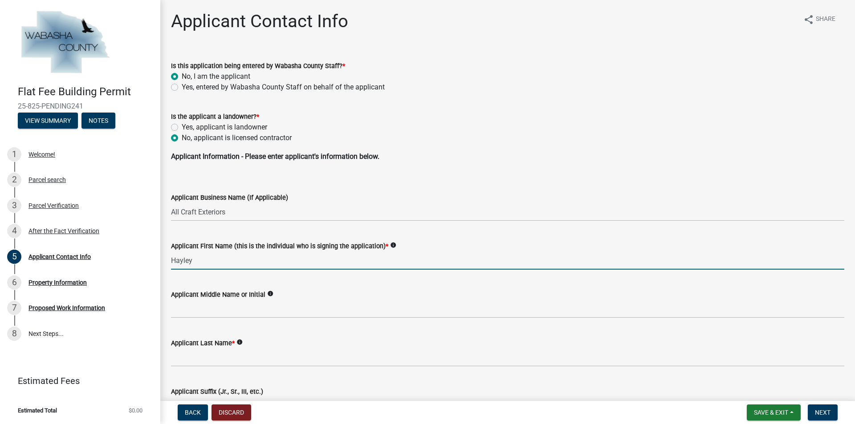
type input "Hayley"
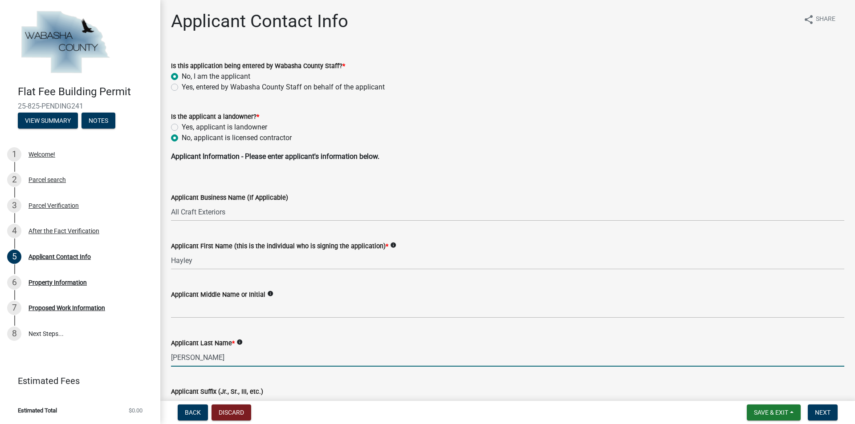
type input "[PERSON_NAME]"
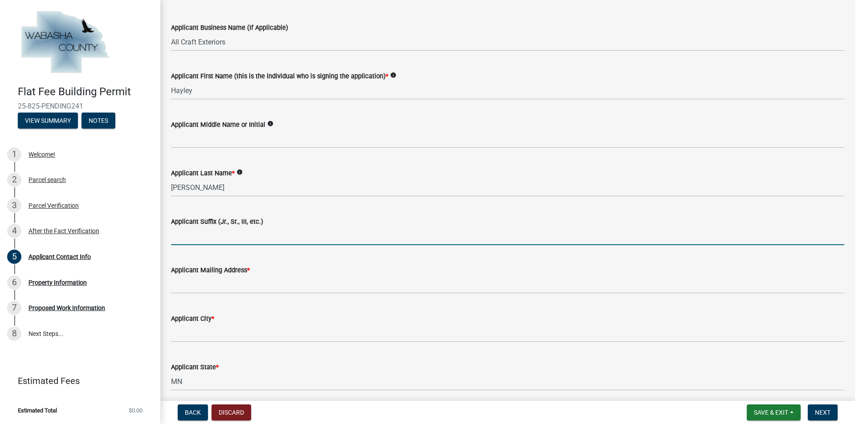
scroll to position [196, 0]
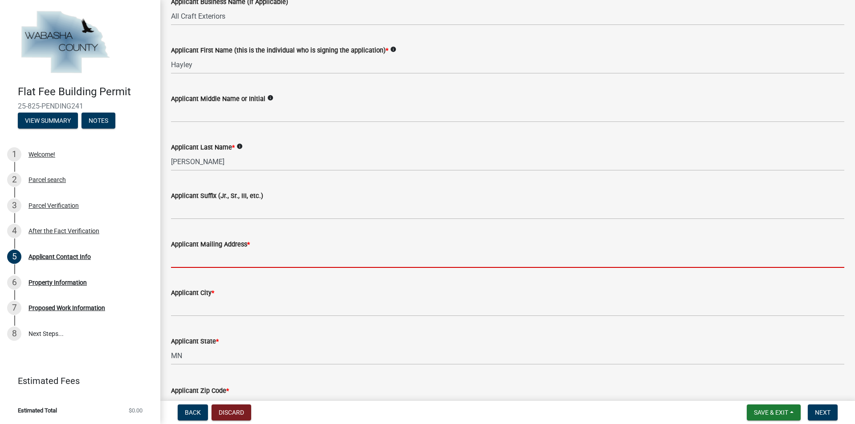
click at [209, 259] on input "Applicant Mailing Address *" at bounding box center [507, 259] width 673 height 18
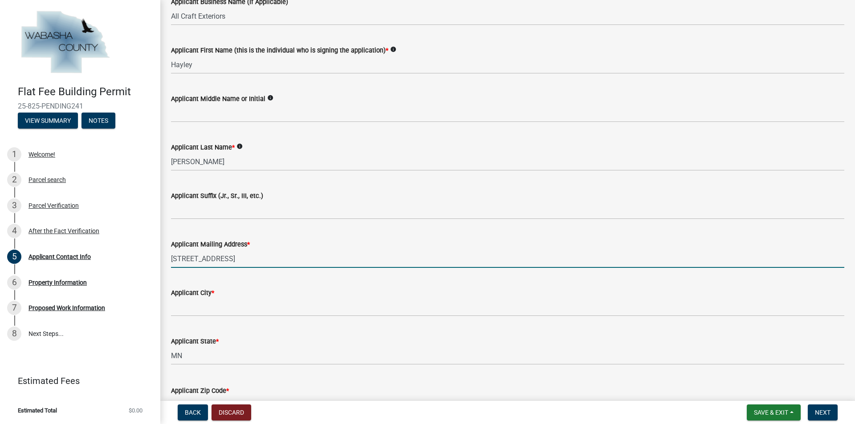
type input "[STREET_ADDRESS]"
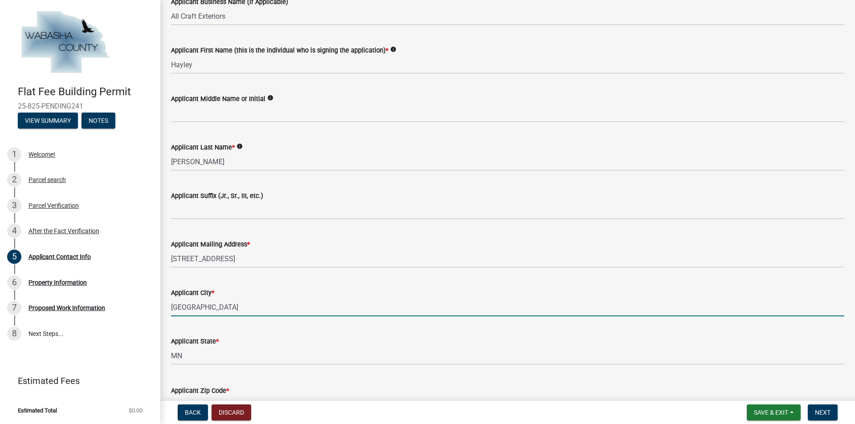
type input "[GEOGRAPHIC_DATA]"
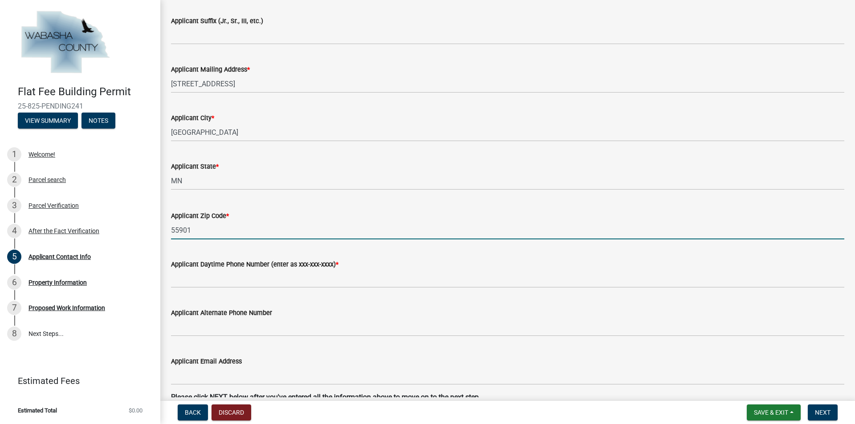
scroll to position [391, 0]
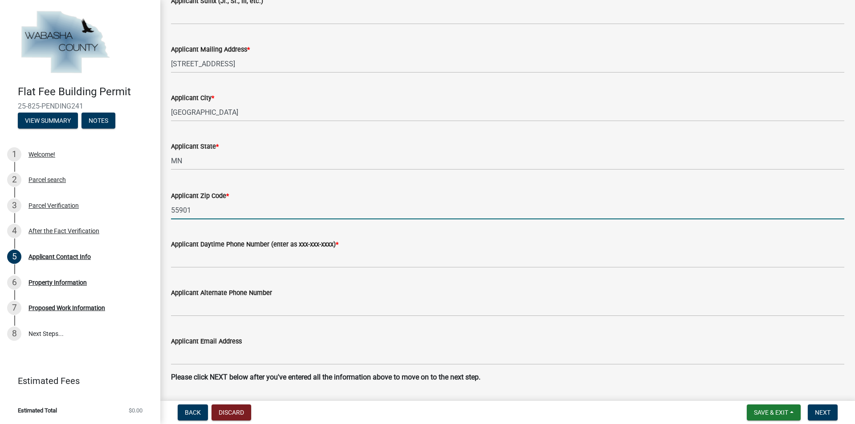
type input "55901"
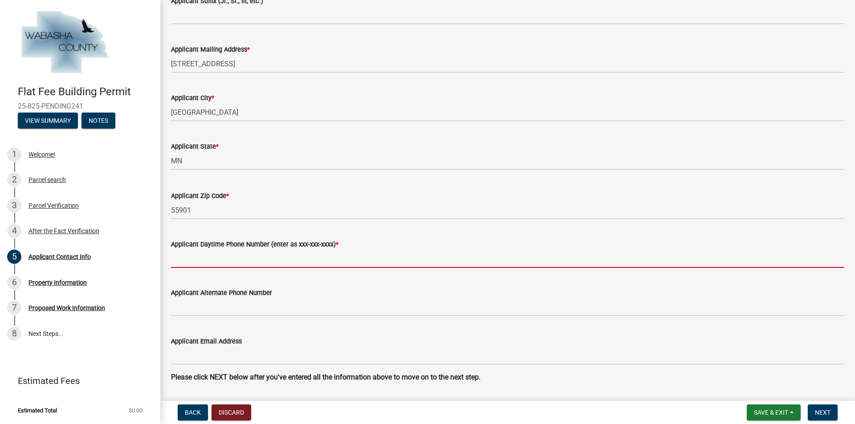
click at [207, 259] on input "Applicant Daytime Phone Number (enter as xxx-xxx-xxxx) *" at bounding box center [507, 259] width 673 height 18
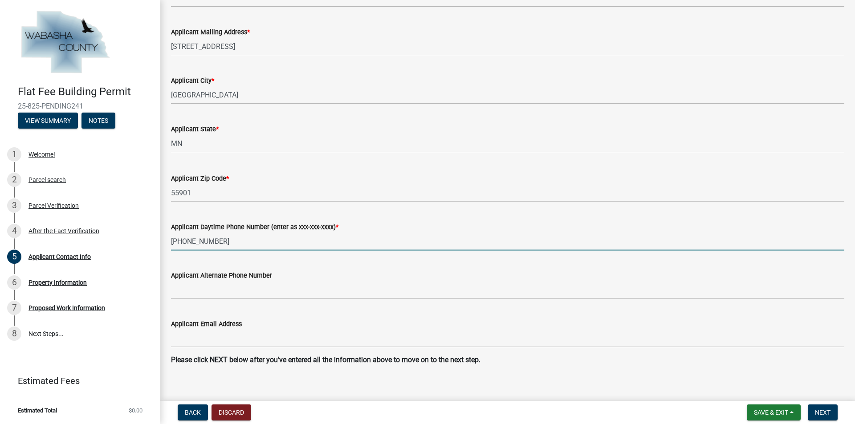
scroll to position [418, 0]
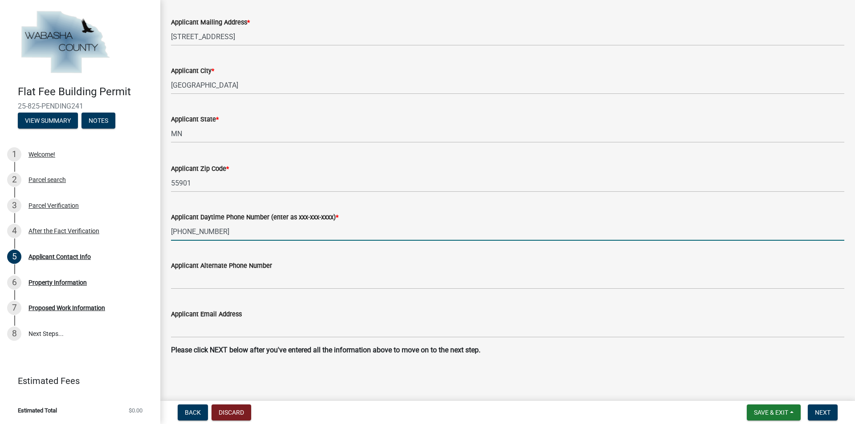
type input "[PHONE_NUMBER]"
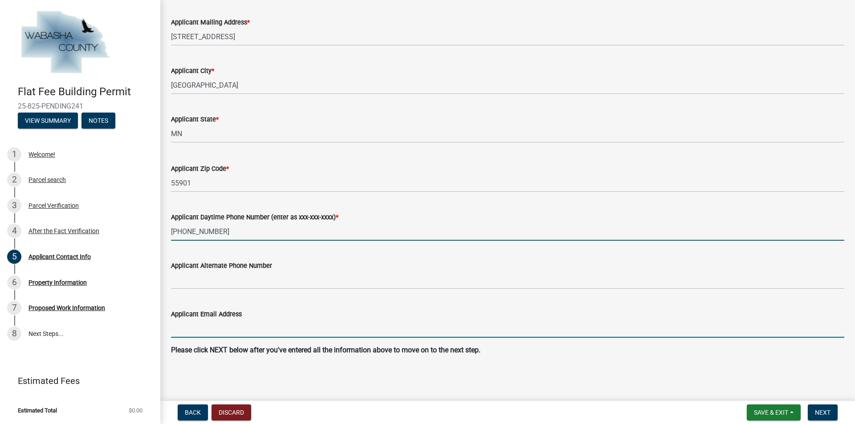
click at [183, 335] on input "Applicant Email Address" at bounding box center [507, 329] width 673 height 18
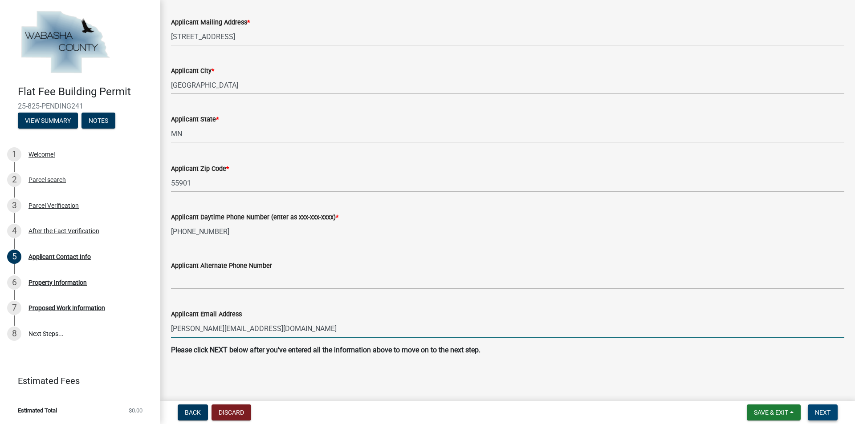
type input "[PERSON_NAME][EMAIL_ADDRESS][DOMAIN_NAME]"
click at [820, 413] on span "Next" at bounding box center [823, 412] width 16 height 7
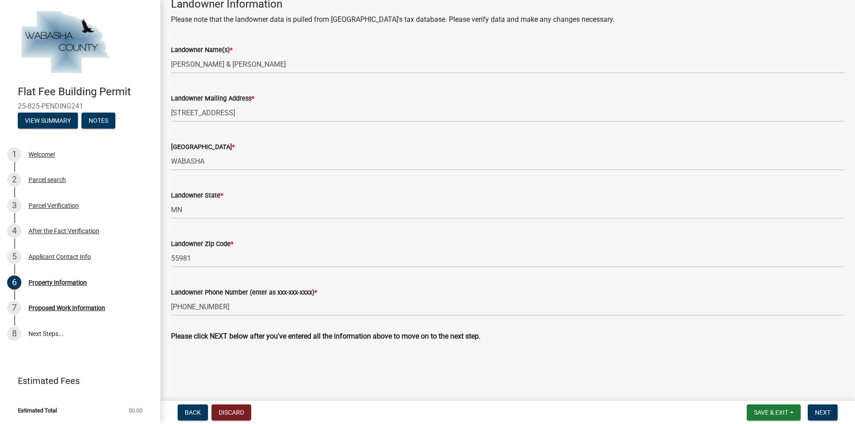
scroll to position [289, 0]
click at [816, 411] on span "Next" at bounding box center [823, 412] width 16 height 7
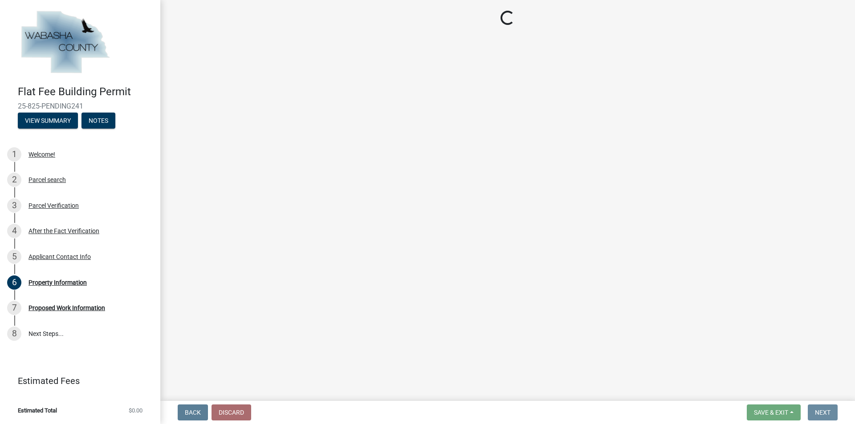
scroll to position [0, 0]
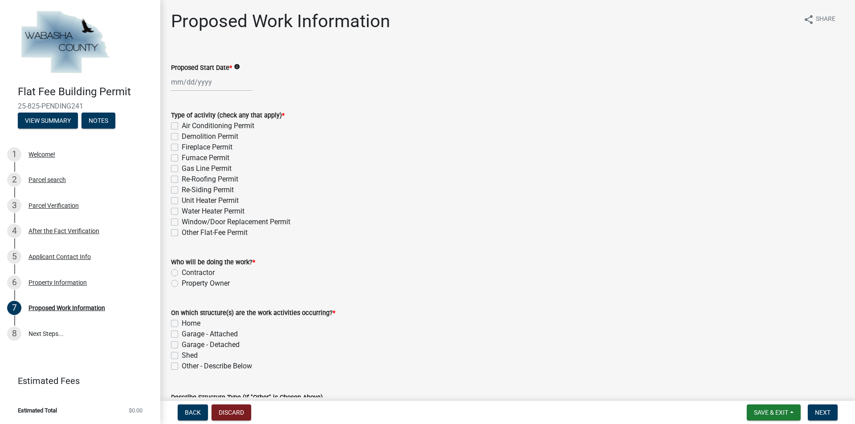
click at [175, 81] on div at bounding box center [211, 82] width 81 height 18
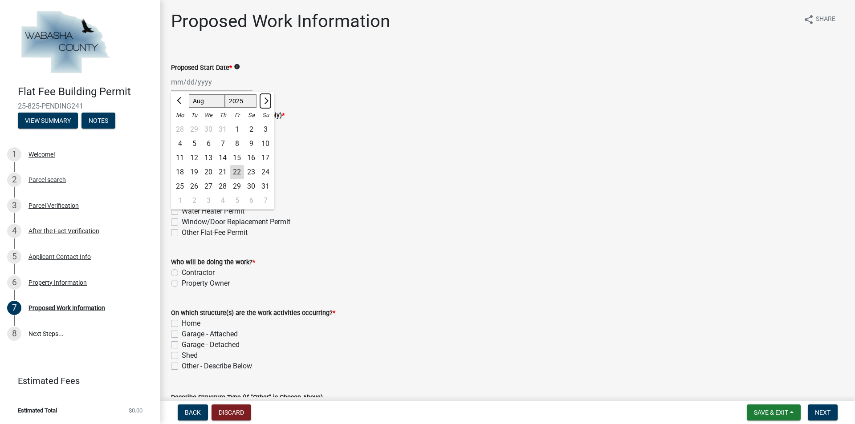
click at [267, 105] on button "Next month" at bounding box center [265, 101] width 11 height 14
select select "9"
click at [197, 129] on div "2" at bounding box center [194, 129] width 14 height 14
type input "[DATE]"
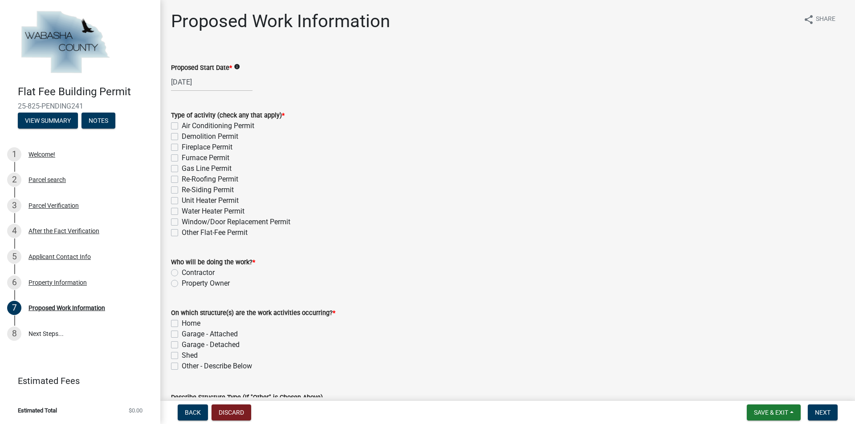
click at [182, 180] on label "Re-Roofing Permit" at bounding box center [210, 179] width 57 height 11
click at [182, 180] on input "Re-Roofing Permit" at bounding box center [185, 177] width 6 height 6
checkbox input "true"
checkbox input "false"
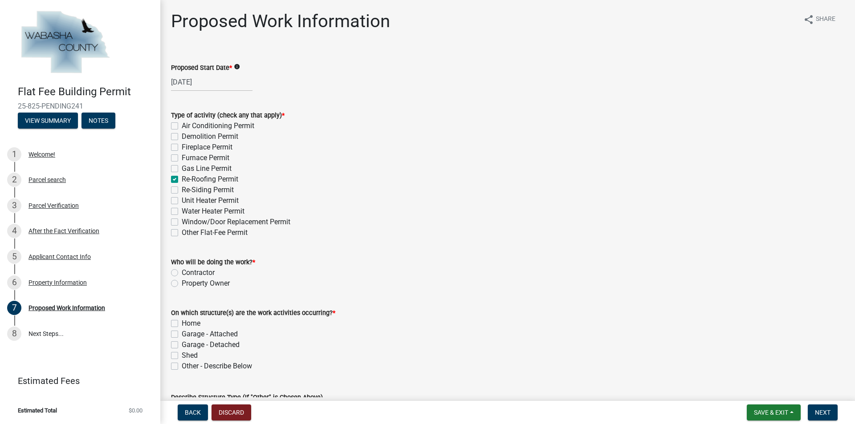
checkbox input "false"
checkbox input "true"
checkbox input "false"
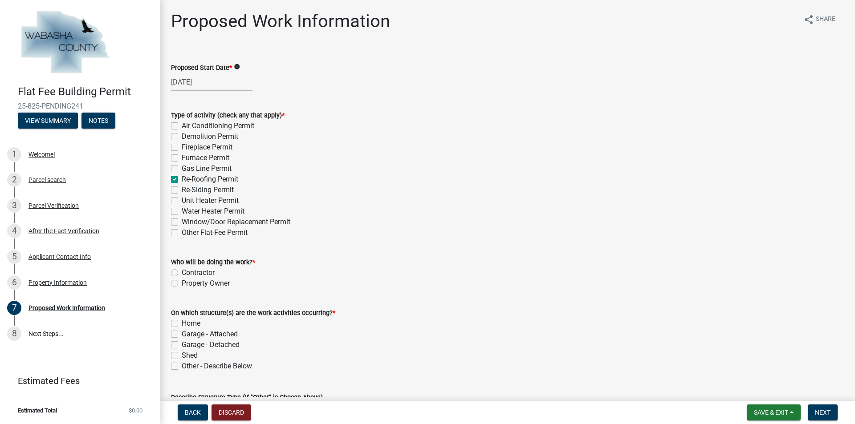
checkbox input "false"
click at [182, 273] on label "Contractor" at bounding box center [198, 273] width 33 height 11
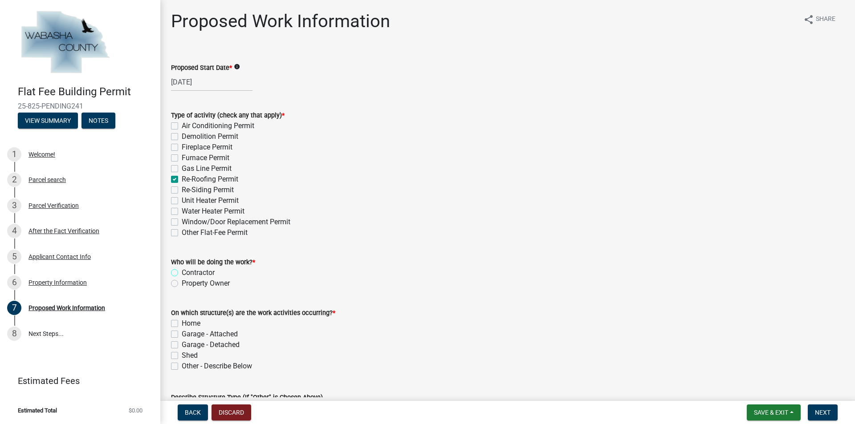
click at [182, 273] on input "Contractor" at bounding box center [185, 271] width 6 height 6
radio input "true"
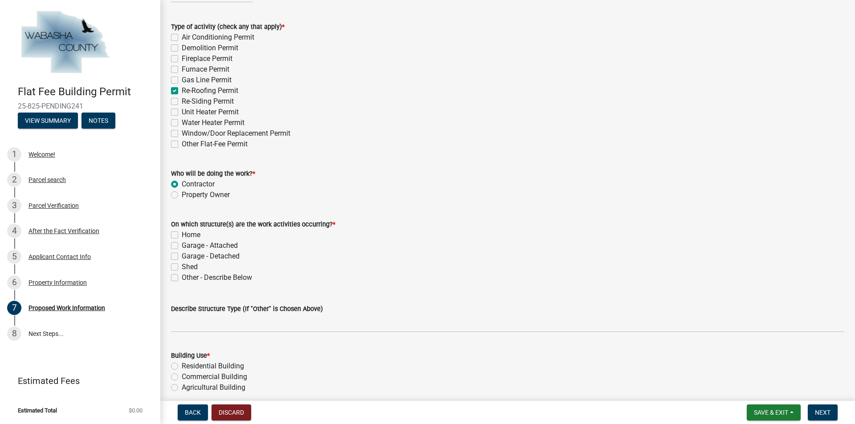
scroll to position [89, 0]
click at [182, 235] on label "Home" at bounding box center [191, 234] width 19 height 11
click at [182, 235] on input "Home" at bounding box center [185, 232] width 6 height 6
checkbox input "true"
checkbox input "false"
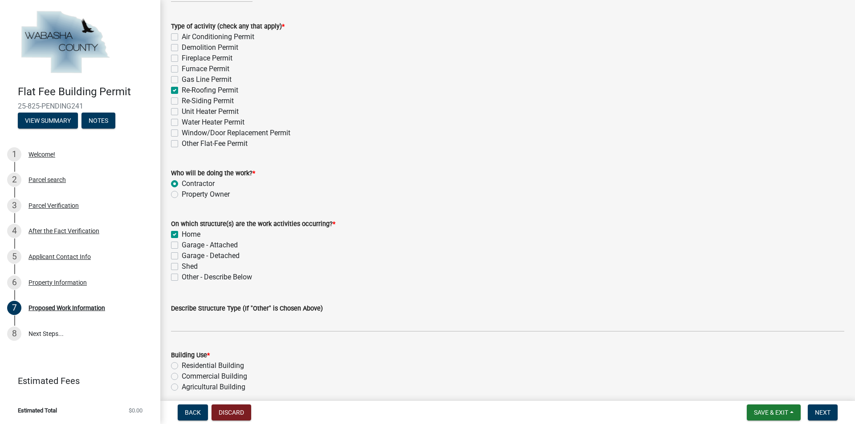
checkbox input "false"
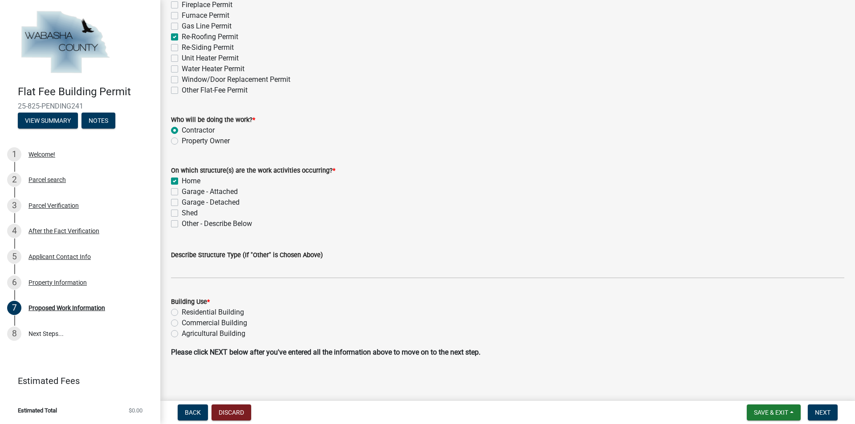
scroll to position [145, 0]
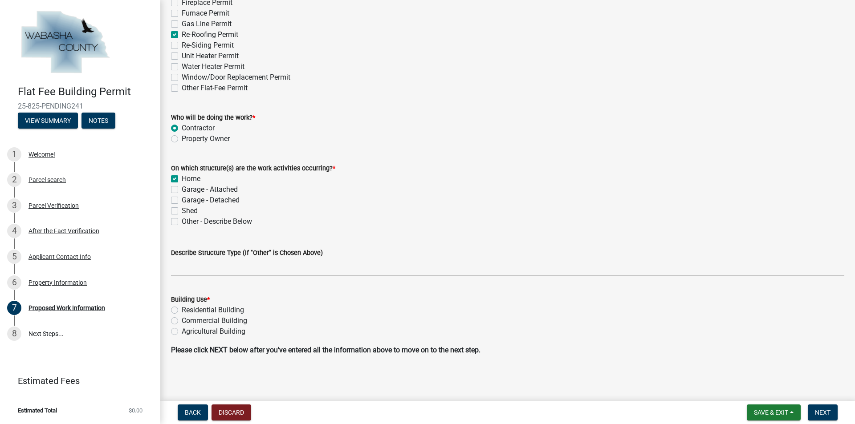
click at [182, 308] on label "Residential Building" at bounding box center [213, 310] width 62 height 11
click at [182, 308] on input "Residential Building" at bounding box center [185, 308] width 6 height 6
radio input "true"
click at [827, 418] on button "Next" at bounding box center [823, 413] width 30 height 16
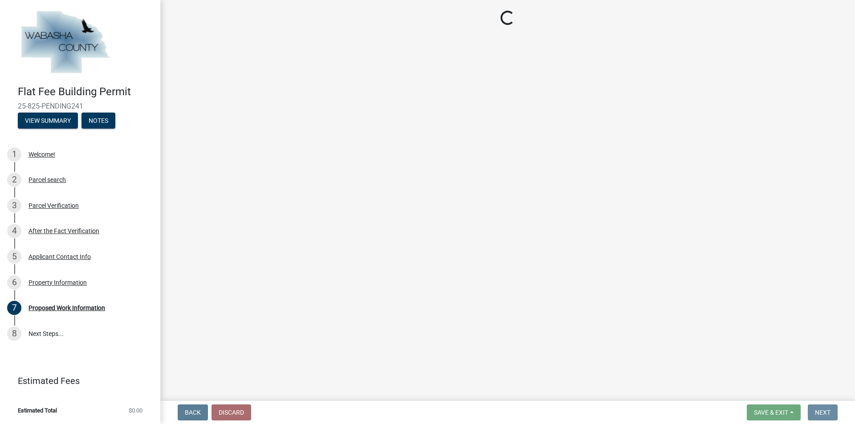
scroll to position [0, 0]
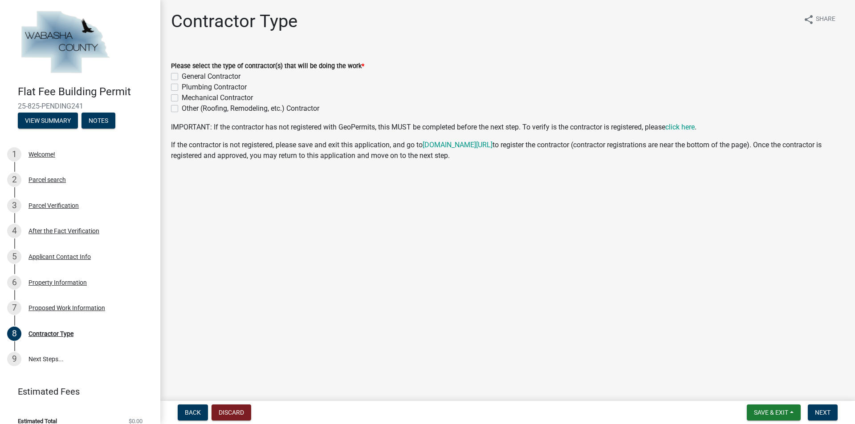
click at [182, 74] on label "General Contractor" at bounding box center [211, 76] width 59 height 11
click at [182, 74] on input "General Contractor" at bounding box center [185, 74] width 6 height 6
checkbox input "true"
checkbox input "false"
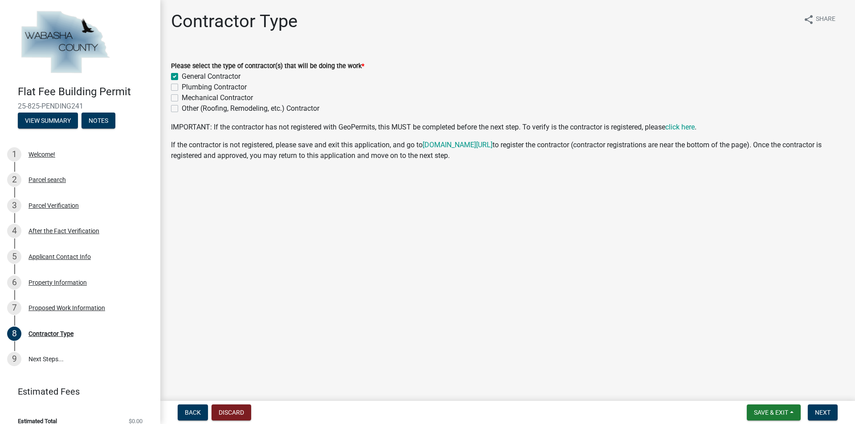
checkbox input "false"
click at [817, 410] on span "Next" at bounding box center [823, 412] width 16 height 7
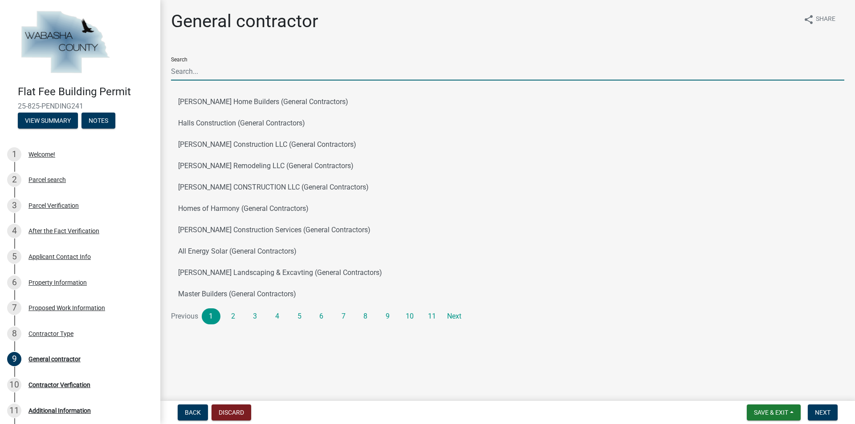
click at [208, 68] on input "Search" at bounding box center [507, 71] width 673 height 18
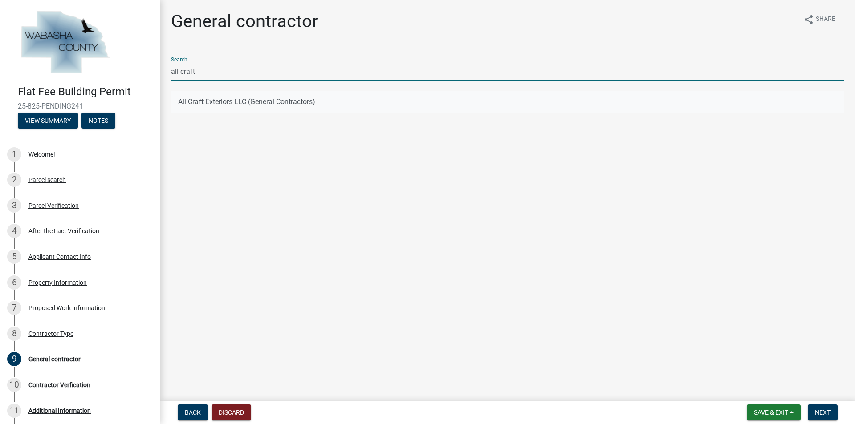
type input "all craft"
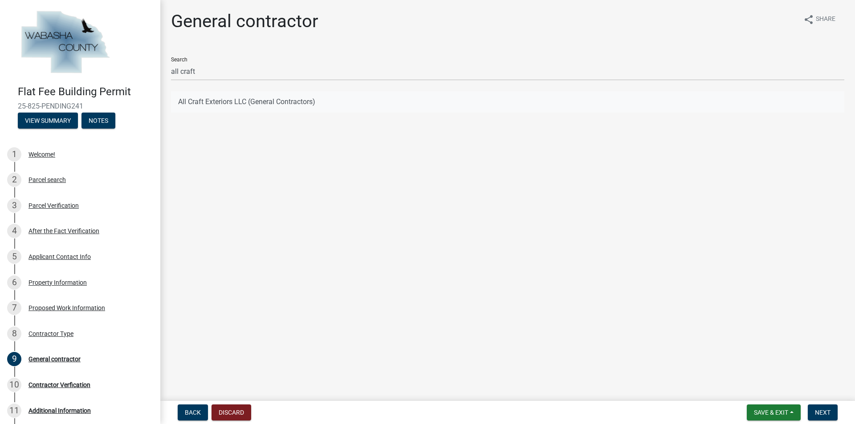
click at [211, 104] on button "All Craft Exteriors LLC (General Contractors)" at bounding box center [507, 101] width 673 height 21
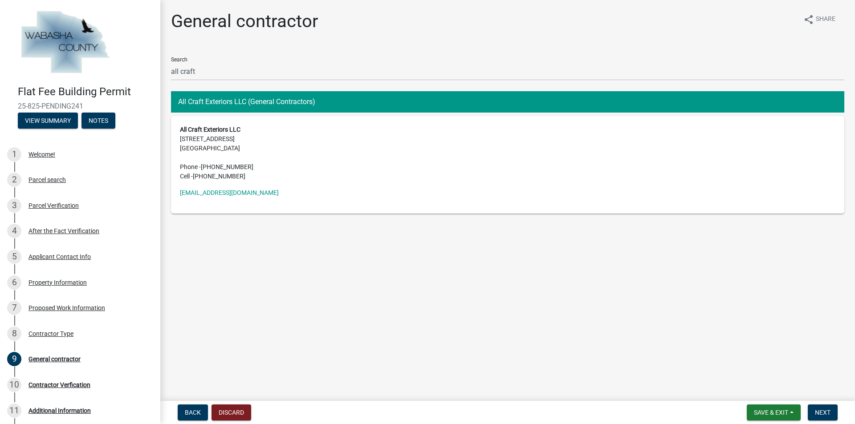
click at [227, 143] on address "All Craft Exteriors LLC [STREET_ADDRESS] Phone - [PHONE_NUMBER] Cell - [PHONE_N…" at bounding box center [507, 153] width 655 height 56
click at [820, 416] on span "Next" at bounding box center [823, 412] width 16 height 7
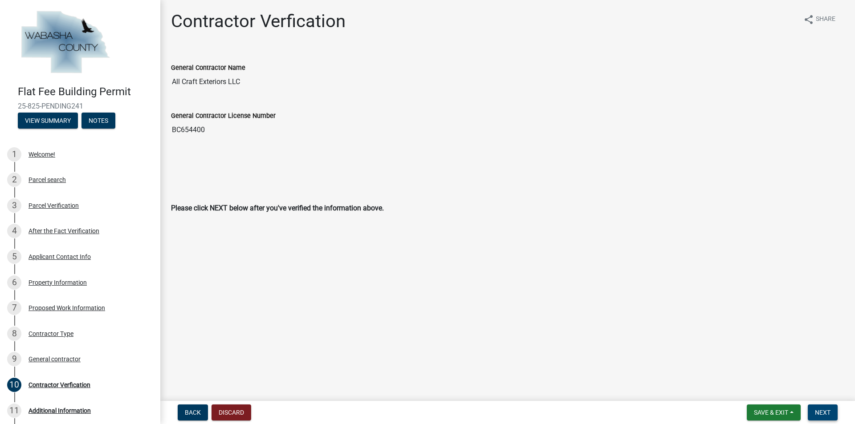
click at [818, 407] on button "Next" at bounding box center [823, 413] width 30 height 16
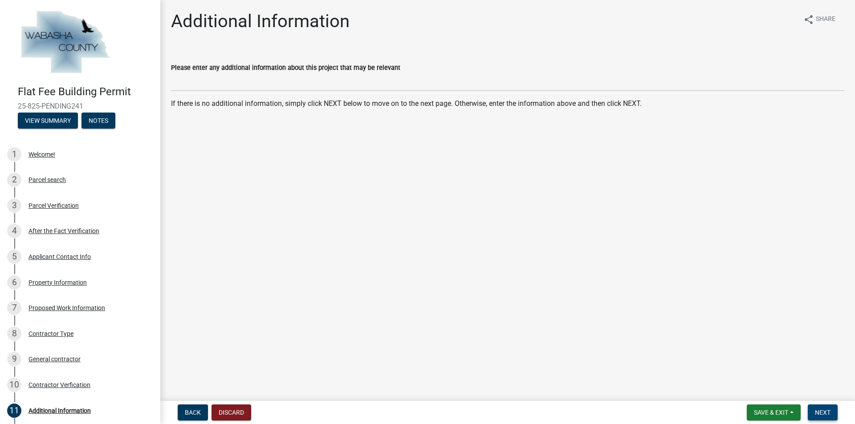
click at [812, 410] on button "Next" at bounding box center [823, 413] width 30 height 16
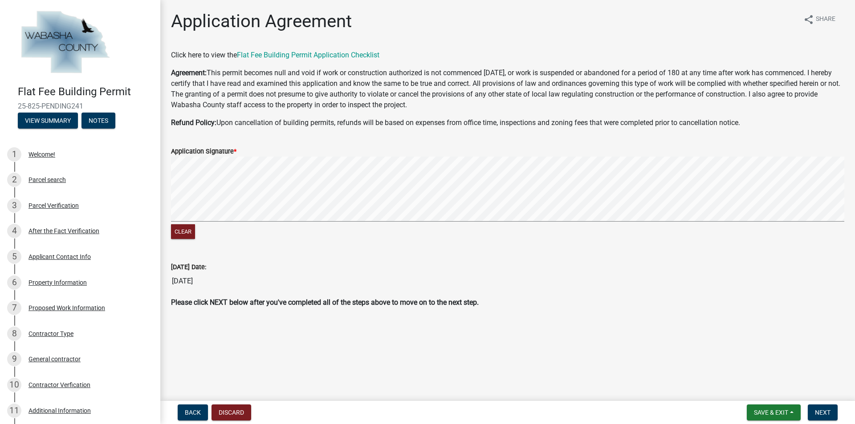
click at [191, 224] on div "Clear" at bounding box center [507, 199] width 673 height 85
click at [321, 246] on wm-data-entity-input "Application Signature * Clear" at bounding box center [507, 192] width 673 height 114
click at [384, 224] on signature-pad at bounding box center [507, 191] width 673 height 68
click at [408, 236] on div "Clear" at bounding box center [507, 199] width 673 height 85
click at [533, 152] on div "Application Signature *" at bounding box center [507, 151] width 673 height 11
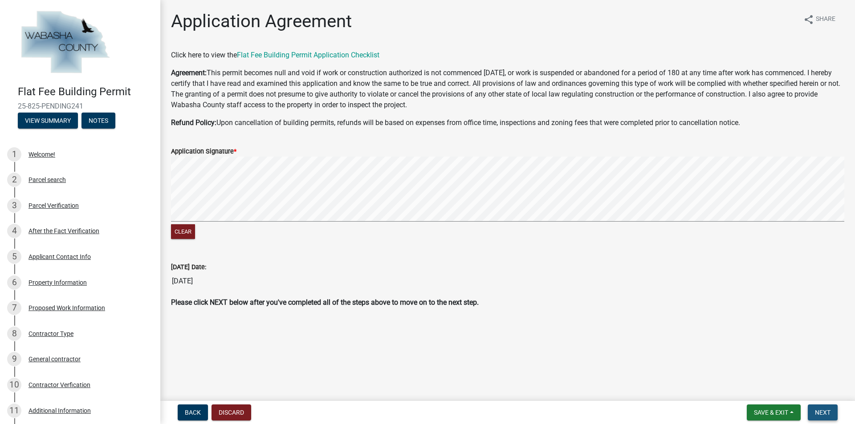
click at [820, 412] on span "Next" at bounding box center [823, 412] width 16 height 7
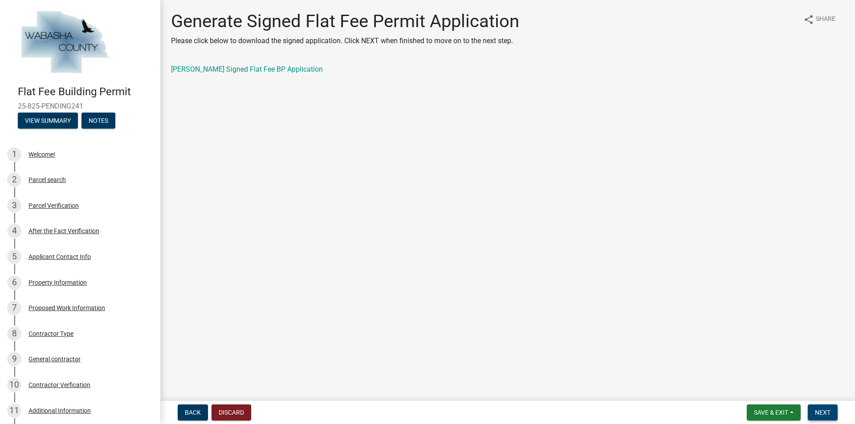
click at [820, 416] on span "Next" at bounding box center [823, 412] width 16 height 7
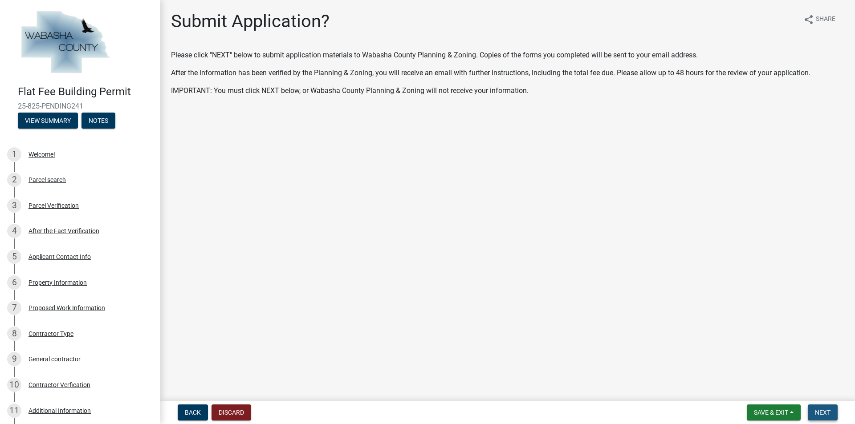
click at [822, 418] on button "Next" at bounding box center [823, 413] width 30 height 16
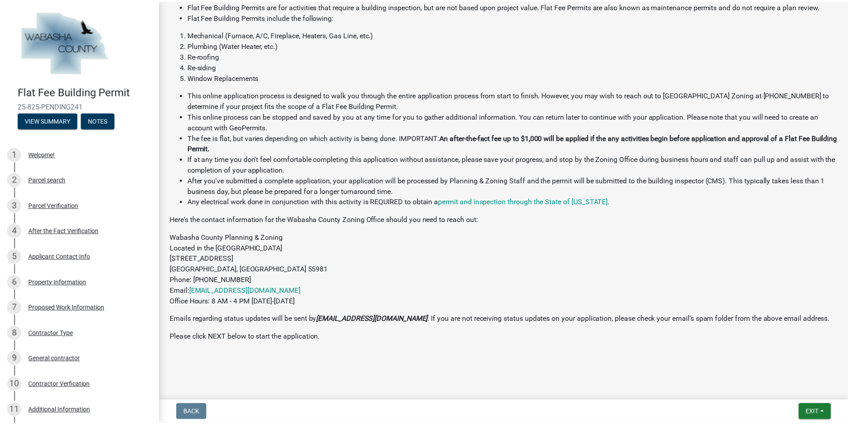
scroll to position [185, 0]
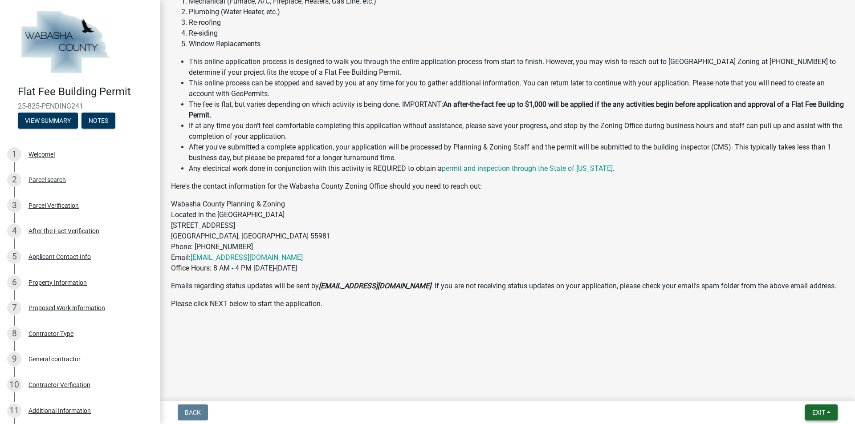
click at [818, 415] on span "Exit" at bounding box center [818, 412] width 13 height 7
click at [807, 390] on button "Save & Exit" at bounding box center [801, 389] width 71 height 21
